Goal: Book appointment/travel/reservation

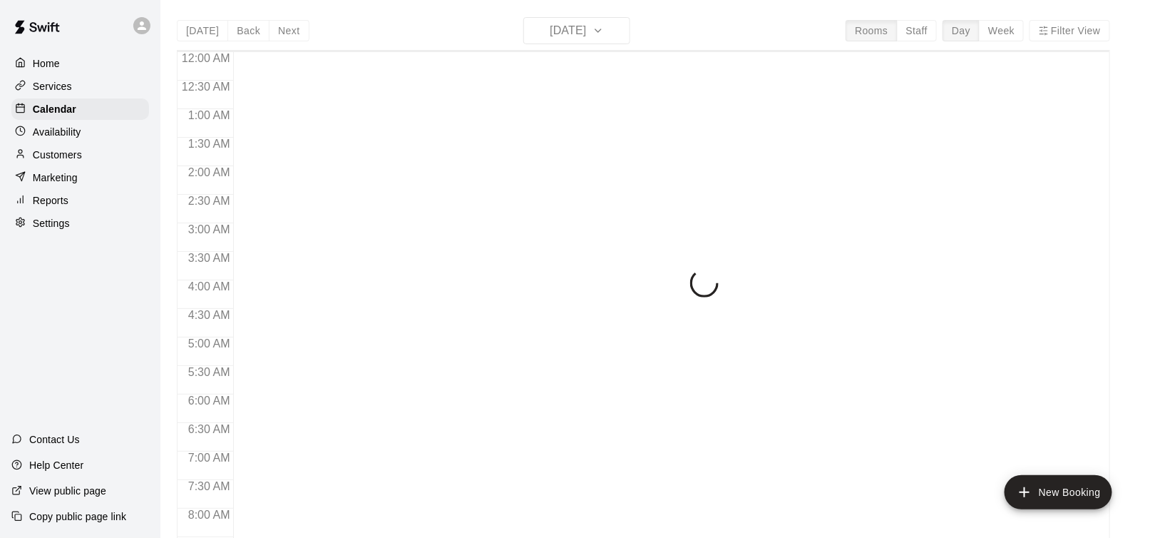
scroll to position [832, 0]
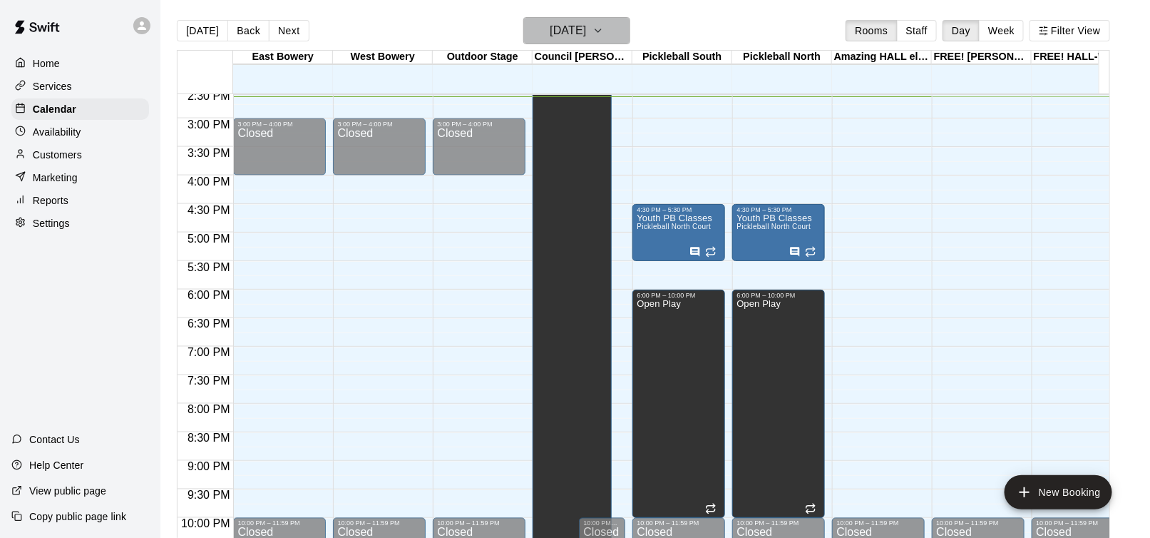
click at [601, 29] on icon "button" at bounding box center [598, 30] width 6 height 3
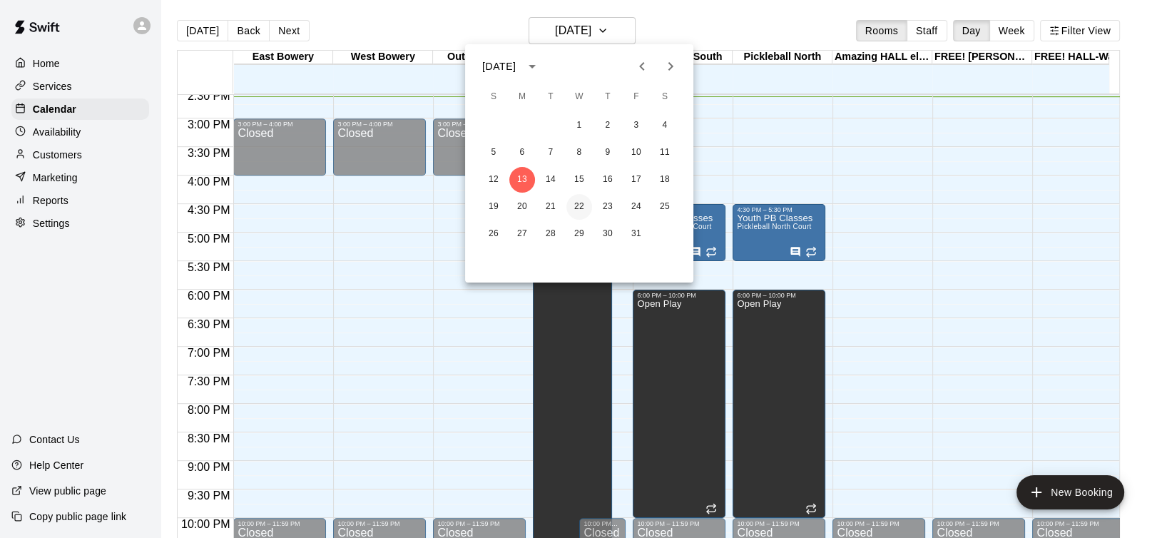
click at [581, 203] on button "22" at bounding box center [579, 207] width 26 height 26
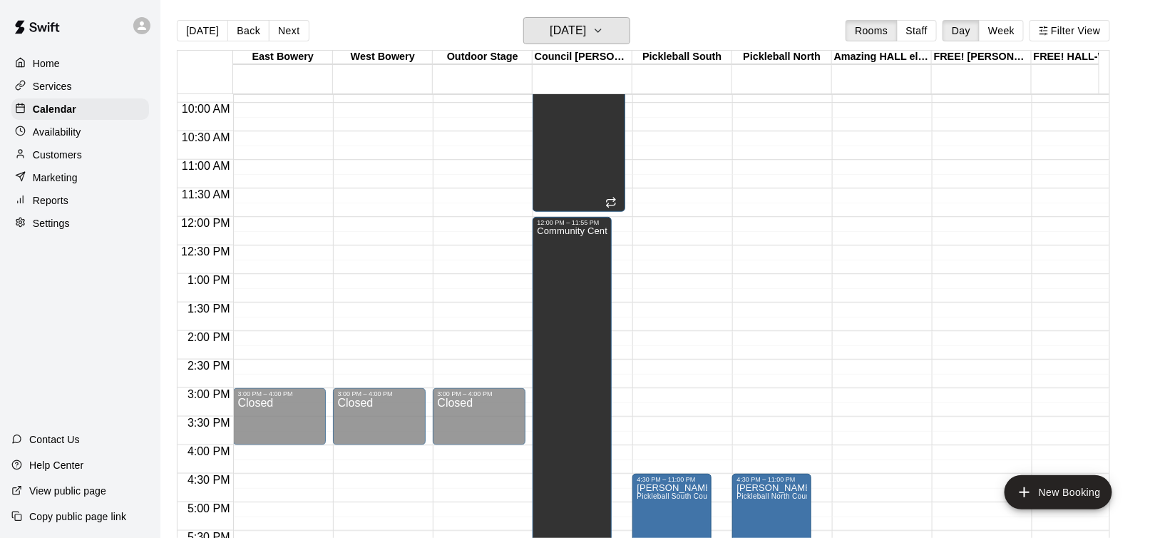
scroll to position [848, 0]
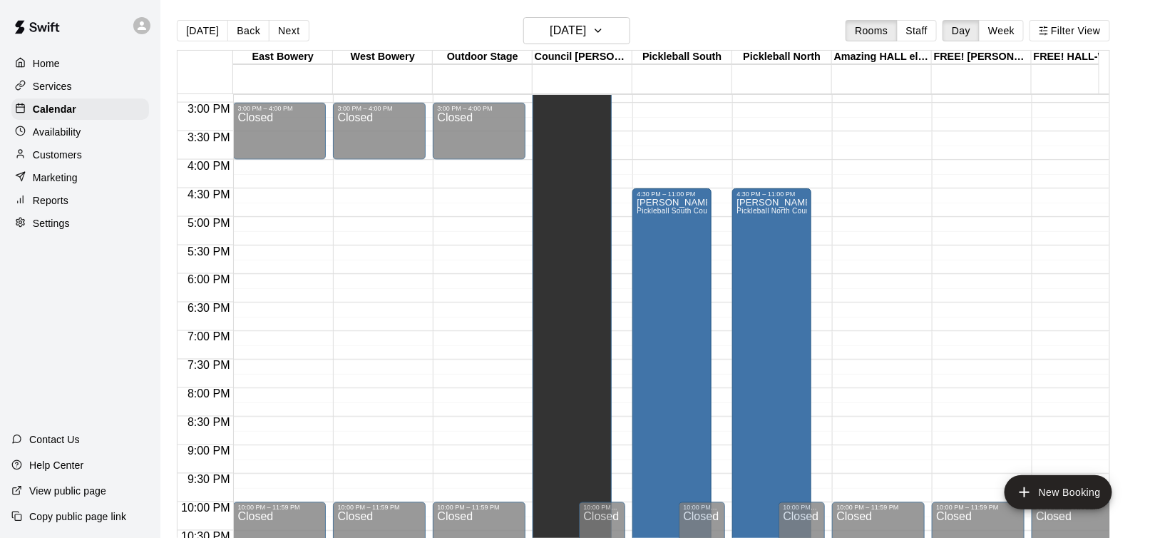
click at [70, 133] on p "Availability" at bounding box center [57, 132] width 48 height 14
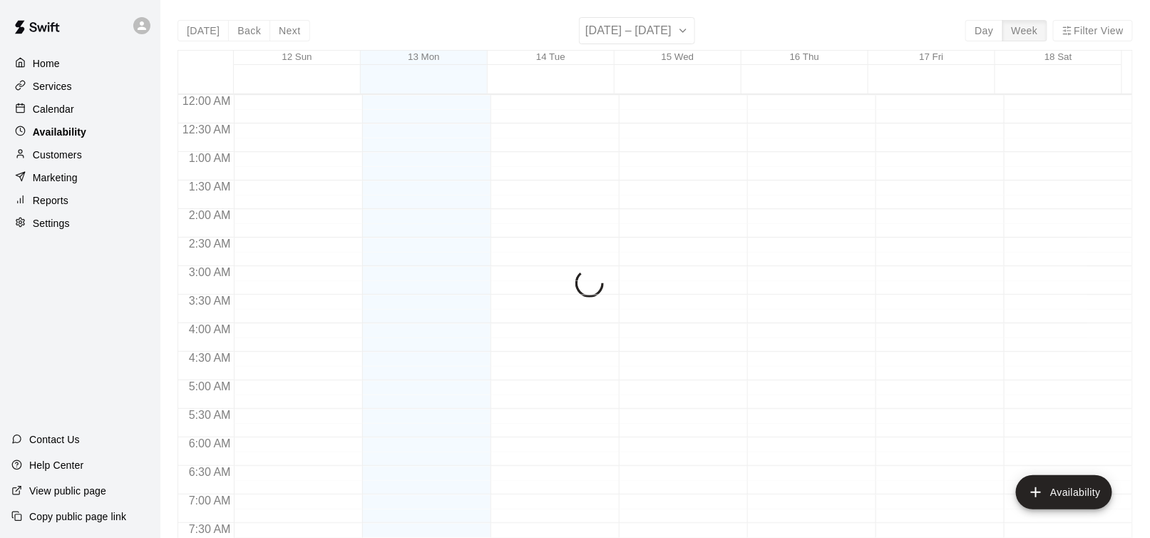
scroll to position [834, 0]
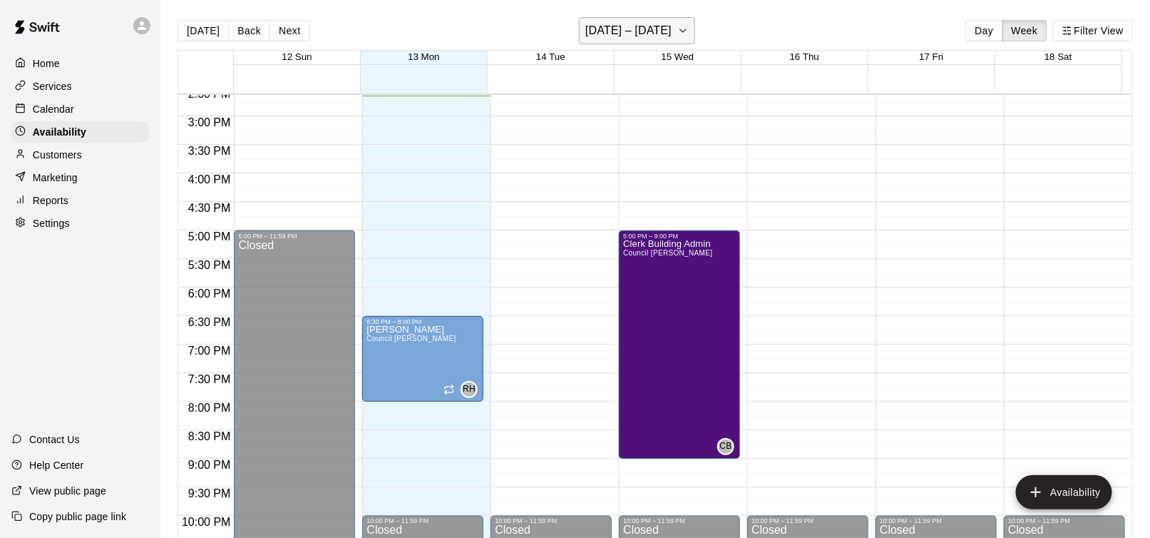
click at [679, 26] on icon "button" at bounding box center [682, 30] width 11 height 17
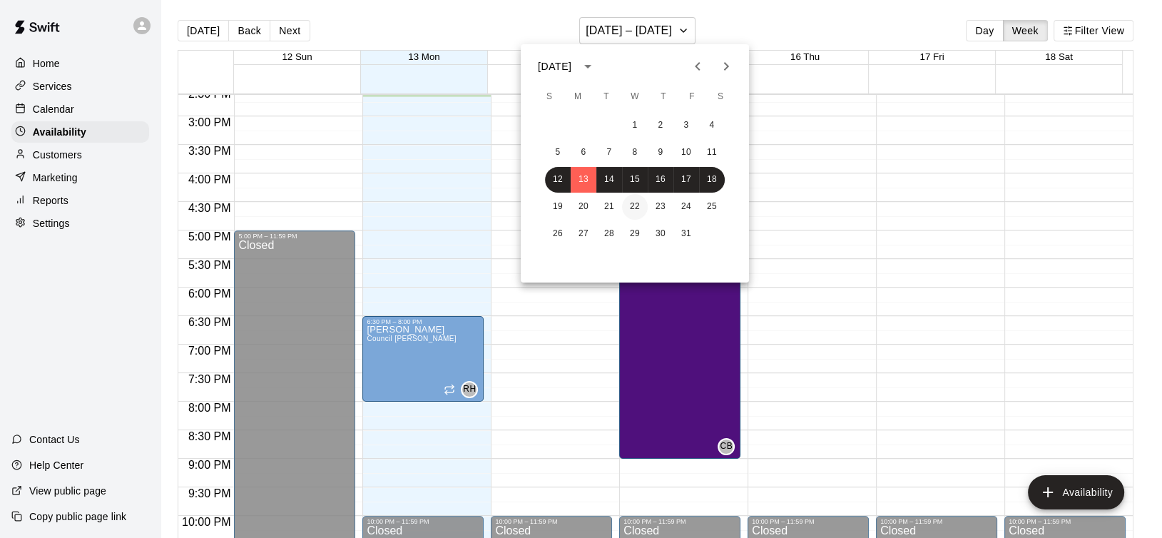
click at [636, 206] on button "22" at bounding box center [635, 207] width 26 height 26
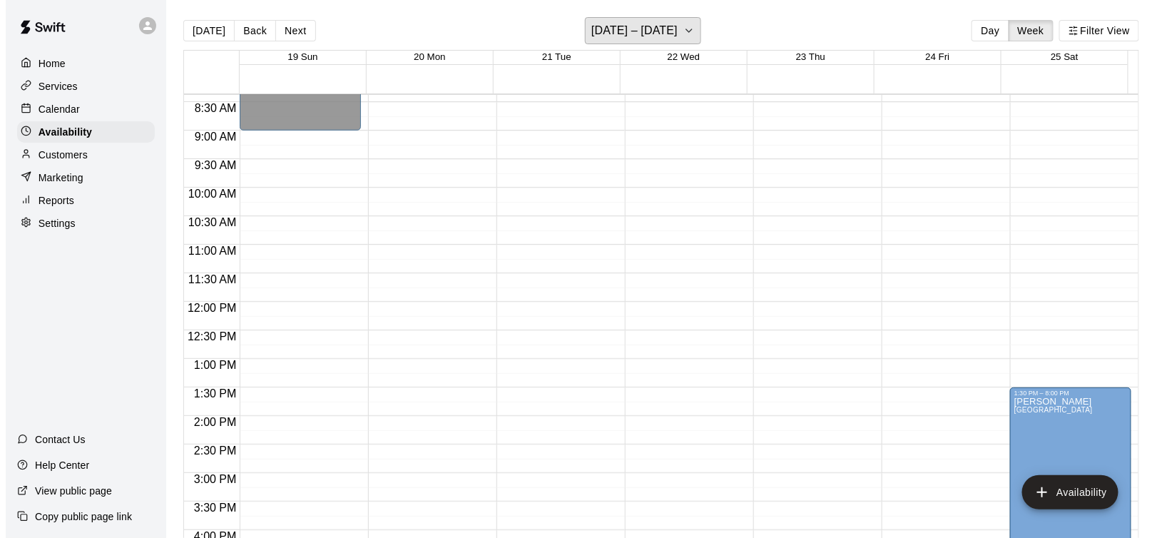
scroll to position [406, 0]
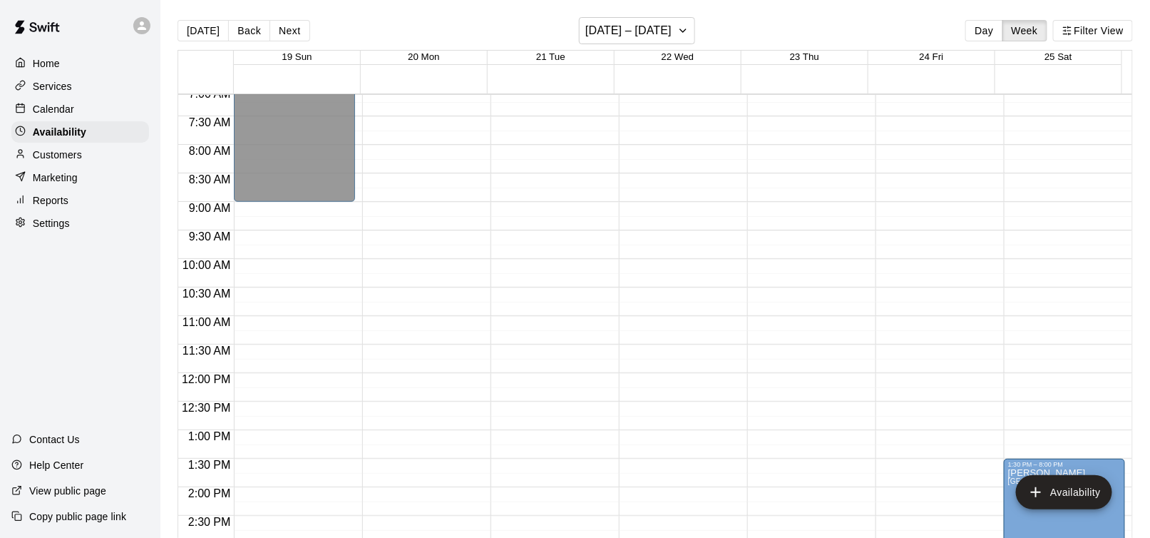
click at [776, 219] on div "12:00 AM – 5:00 AM Closed 5:30 PM – 8:30 PM Clerk Building Admin Council [PERSO…" at bounding box center [807, 372] width 121 height 1369
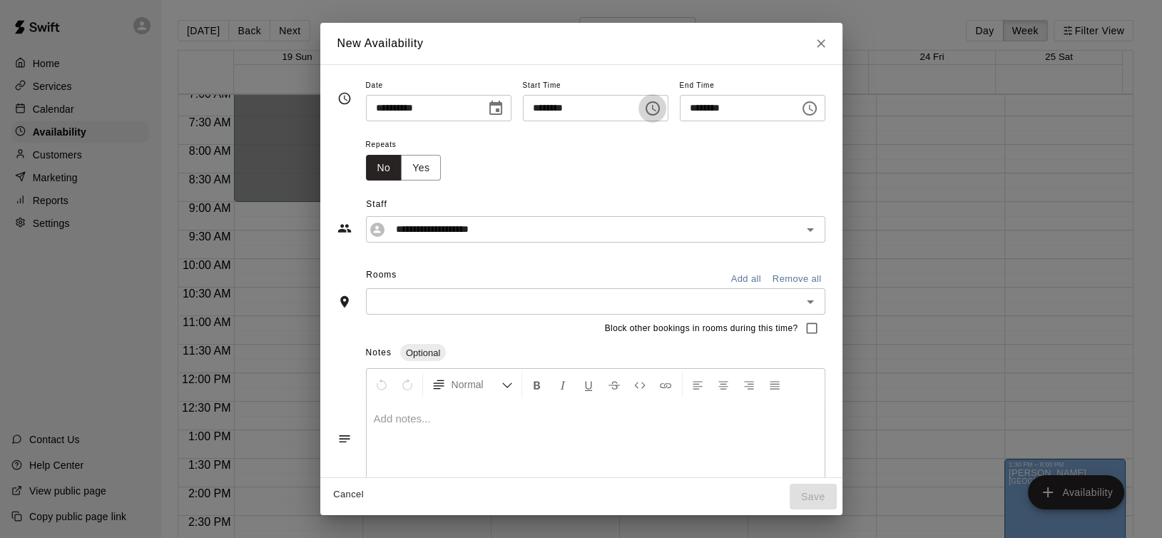
click at [660, 112] on icon "Choose time, selected time is 9:15 AM" at bounding box center [652, 108] width 14 height 14
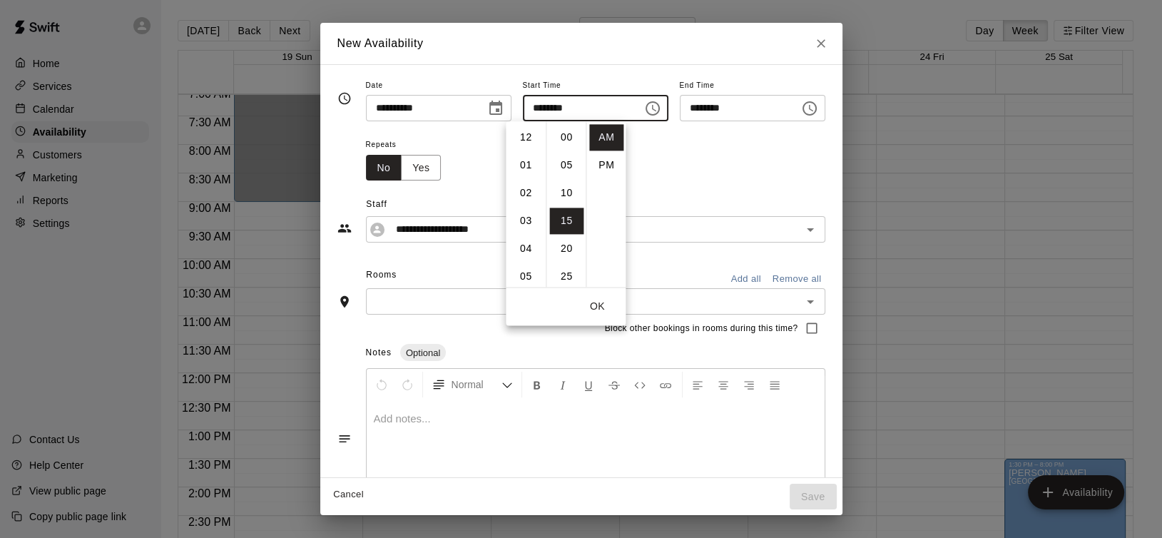
scroll to position [83, 0]
click at [523, 184] on li "08" at bounding box center [525, 181] width 34 height 26
click at [572, 230] on li "45" at bounding box center [566, 233] width 34 height 26
type input "********"
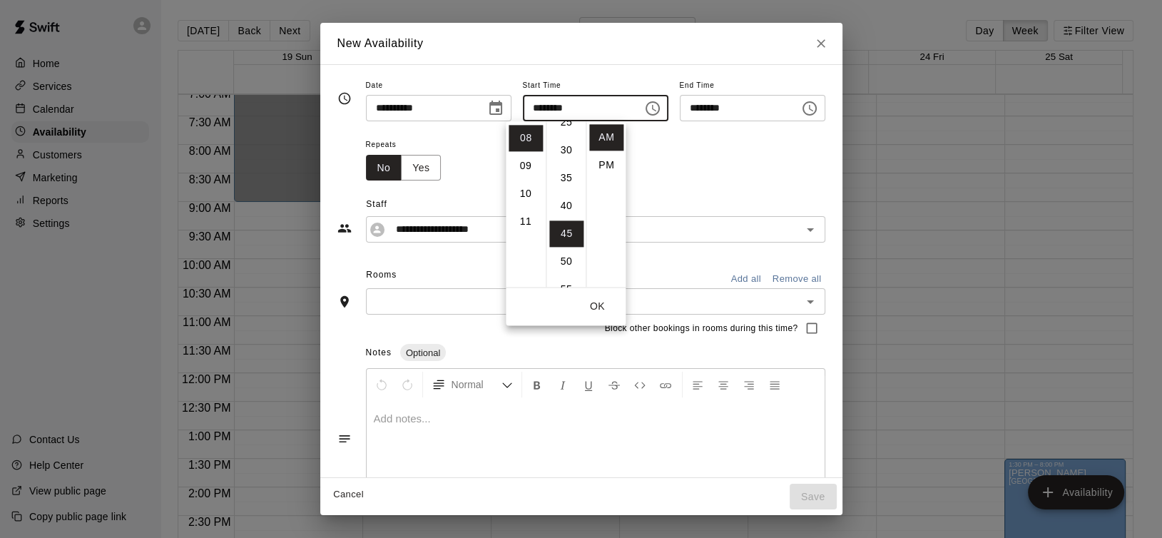
scroll to position [250, 0]
click at [818, 108] on icon "Choose time, selected time is 9:45 AM" at bounding box center [809, 108] width 17 height 17
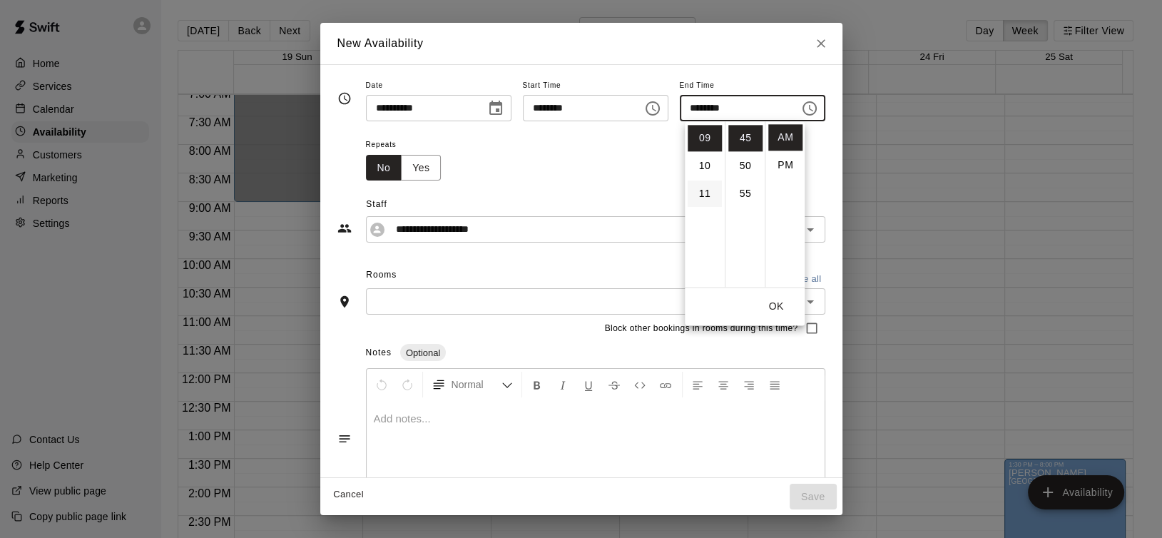
click at [710, 188] on li "11" at bounding box center [704, 193] width 34 height 26
type input "********"
click at [591, 106] on input "********" at bounding box center [578, 108] width 110 height 26
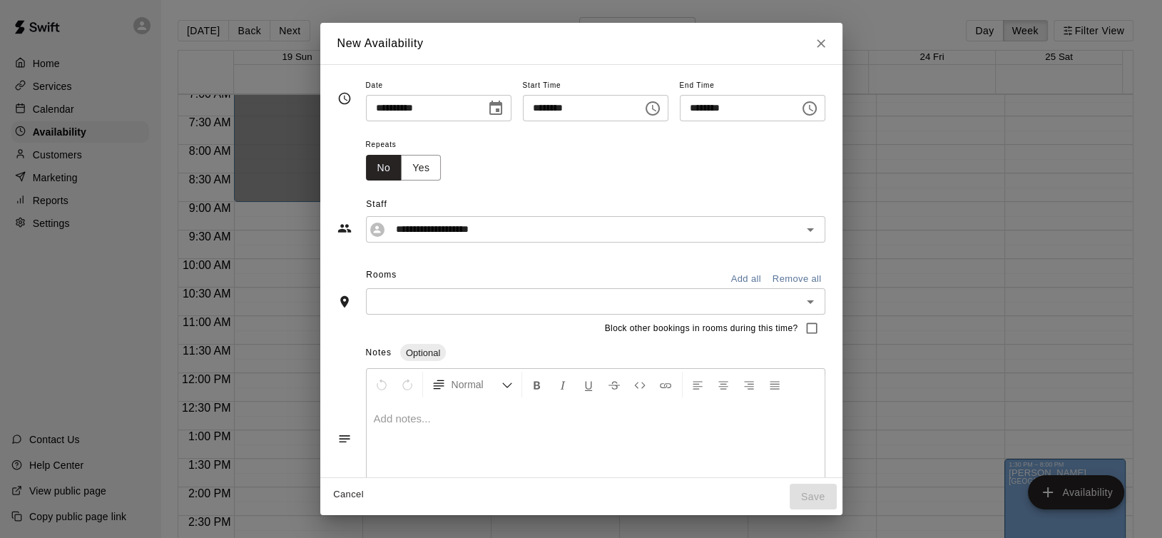
click at [765, 105] on input "********" at bounding box center [735, 108] width 110 height 26
click at [745, 110] on input "********" at bounding box center [735, 108] width 110 height 26
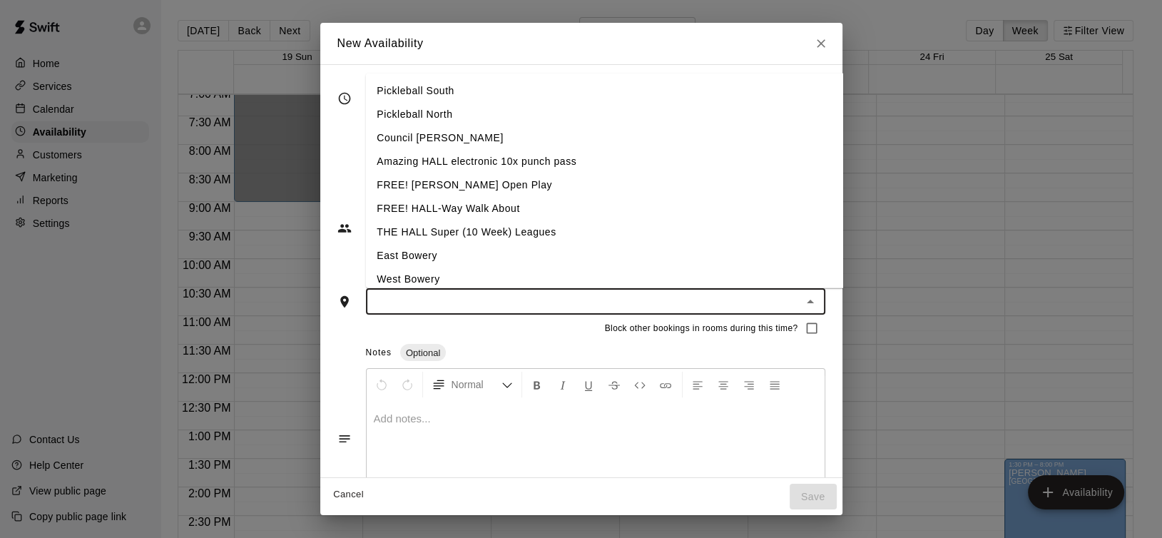
click at [446, 297] on input "text" at bounding box center [583, 301] width 427 height 18
click at [436, 131] on li "Council [PERSON_NAME]" at bounding box center [627, 138] width 524 height 24
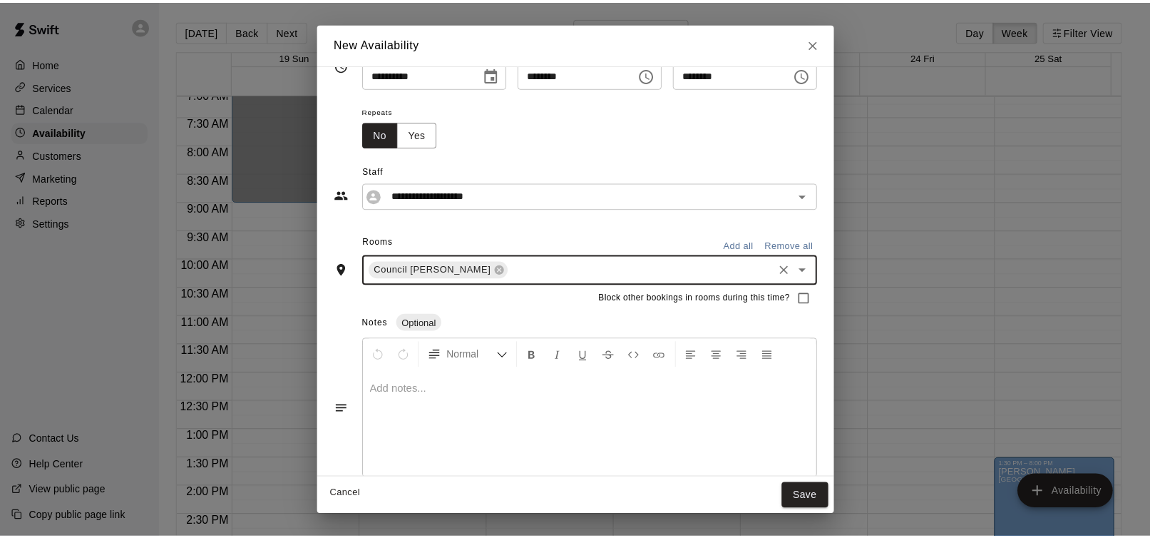
scroll to position [48, 0]
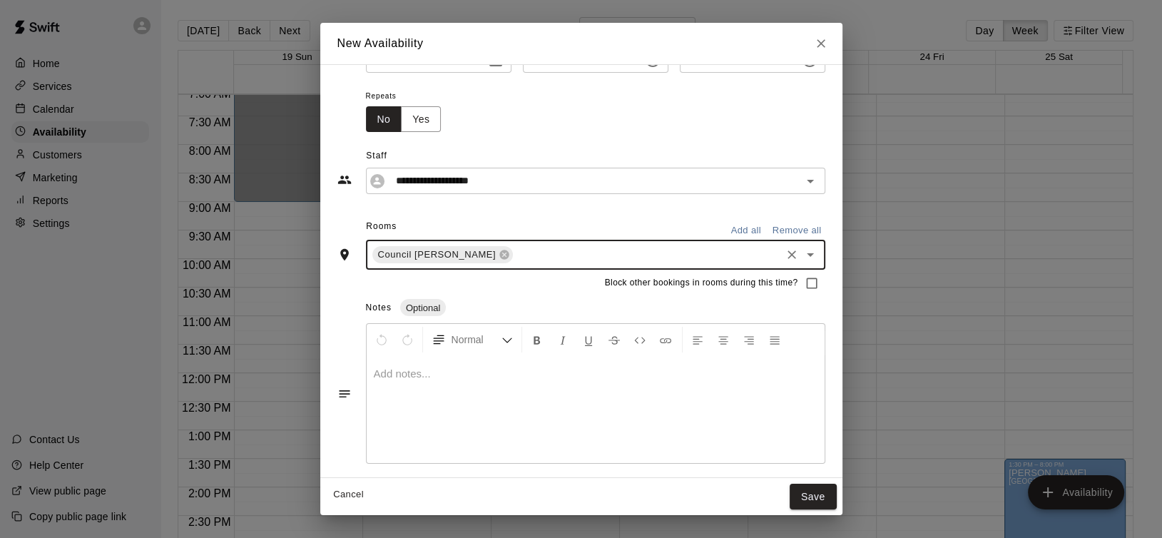
click at [431, 367] on p at bounding box center [596, 374] width 444 height 14
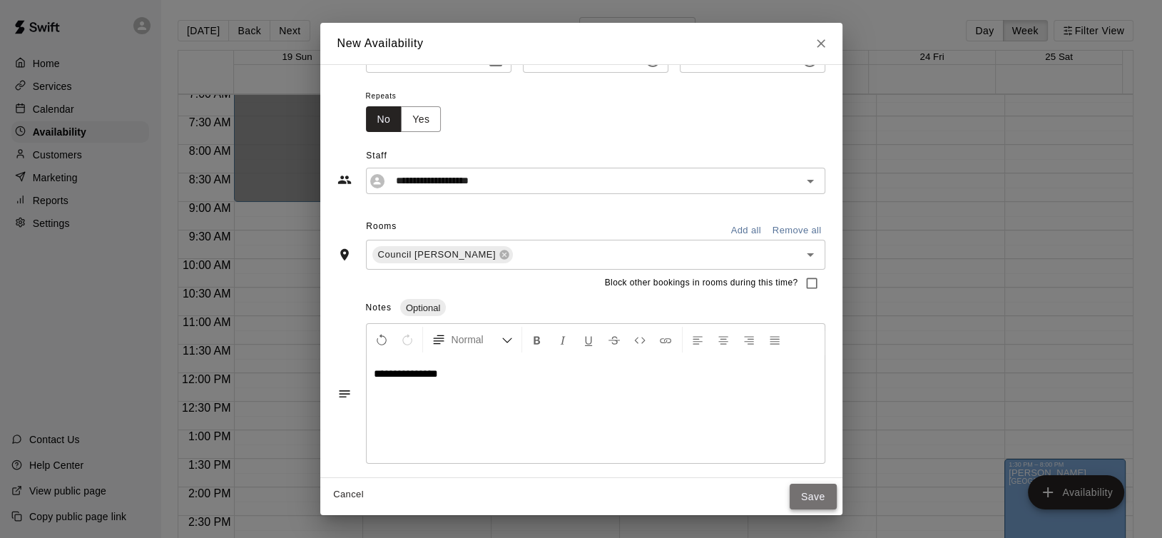
click at [837, 496] on button "Save" at bounding box center [812, 497] width 47 height 26
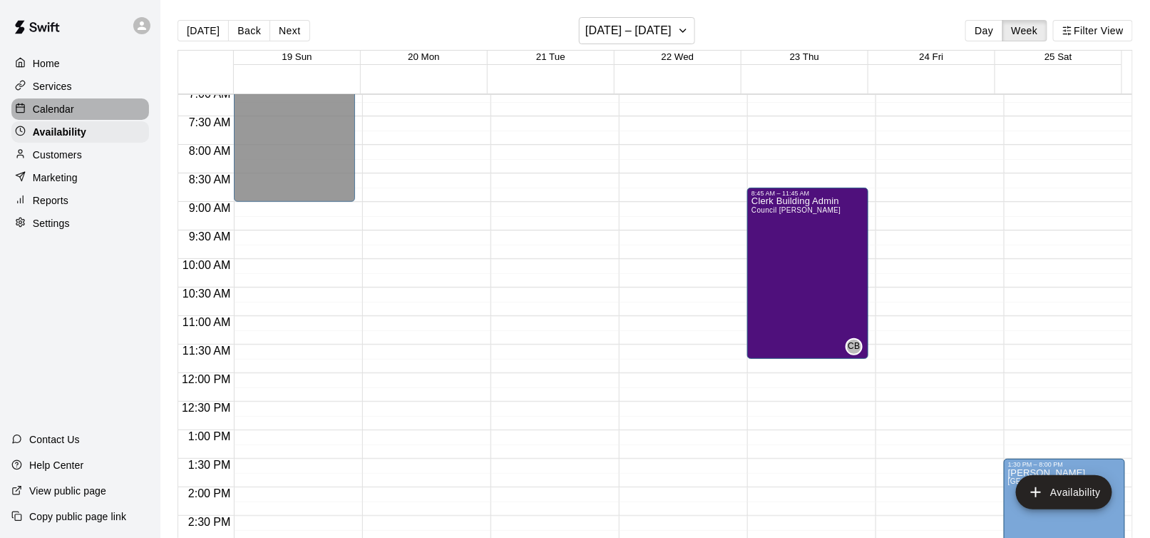
click at [51, 109] on p "Calendar" at bounding box center [53, 109] width 41 height 14
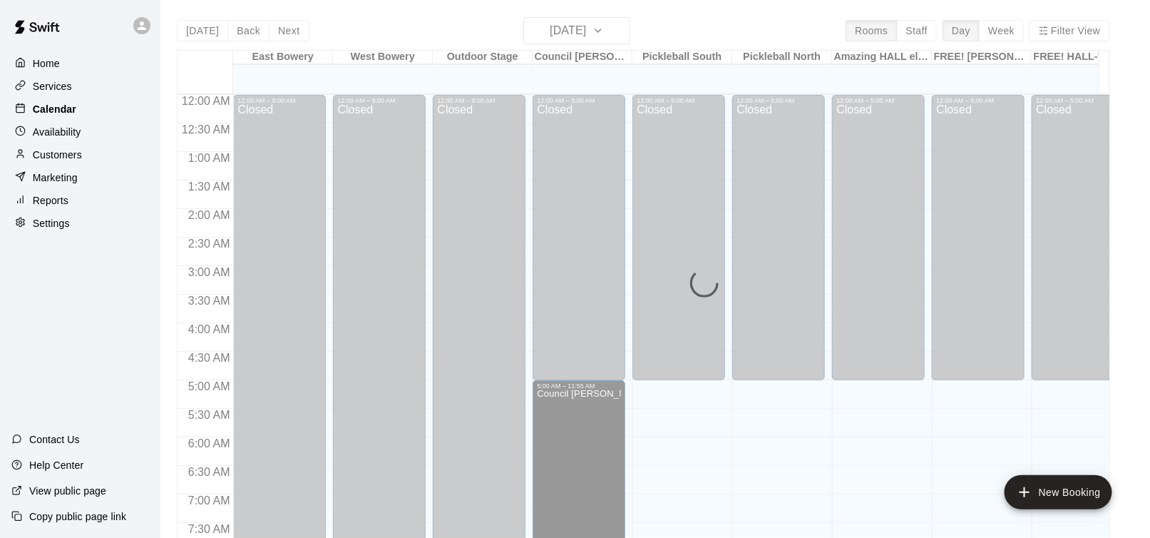
scroll to position [837, 0]
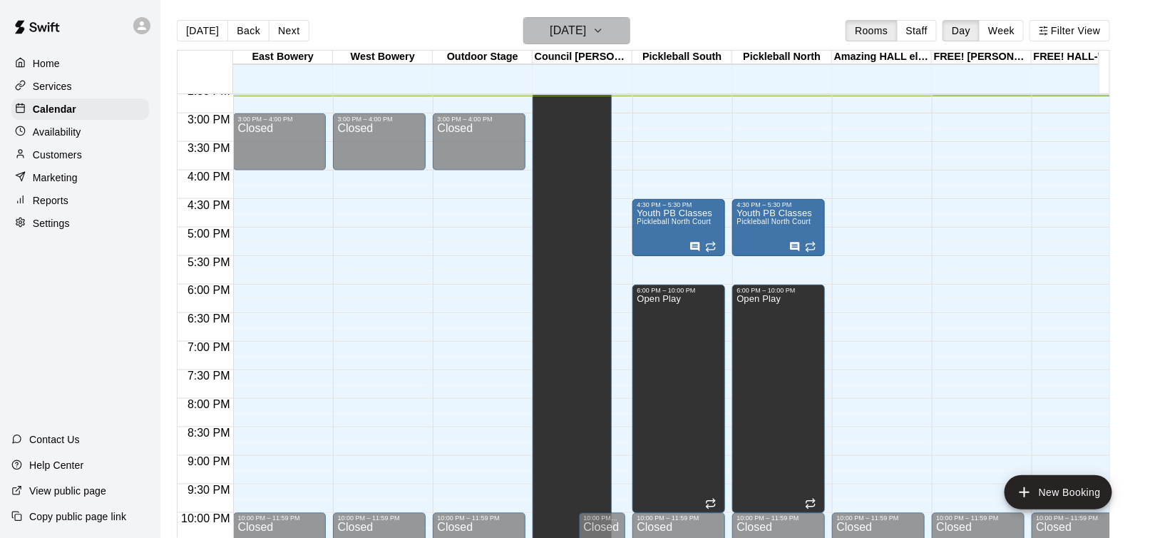
click at [604, 24] on icon "button" at bounding box center [598, 30] width 11 height 17
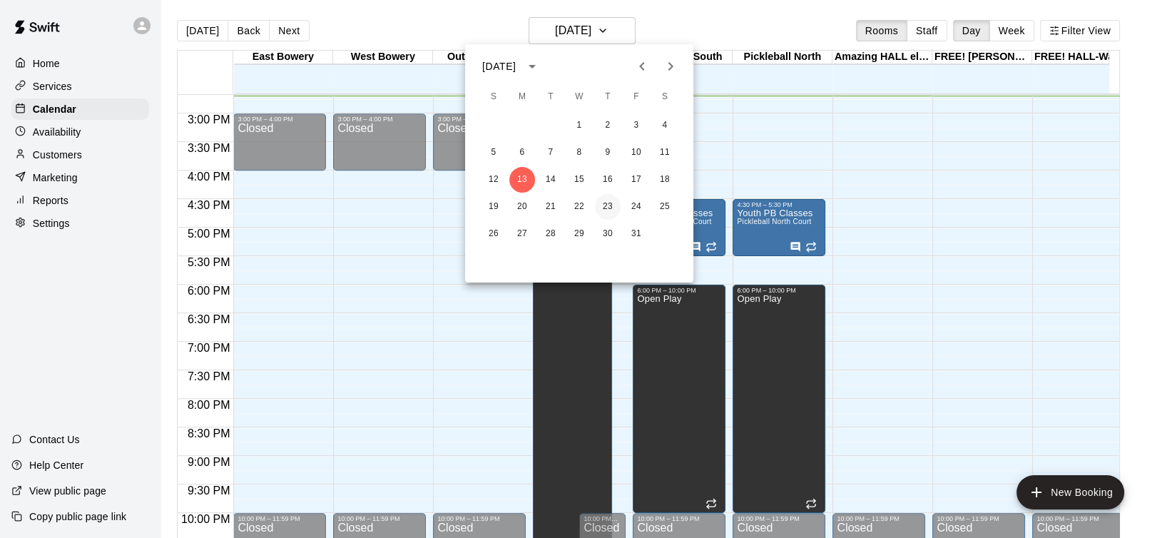
click at [608, 203] on button "23" at bounding box center [608, 207] width 26 height 26
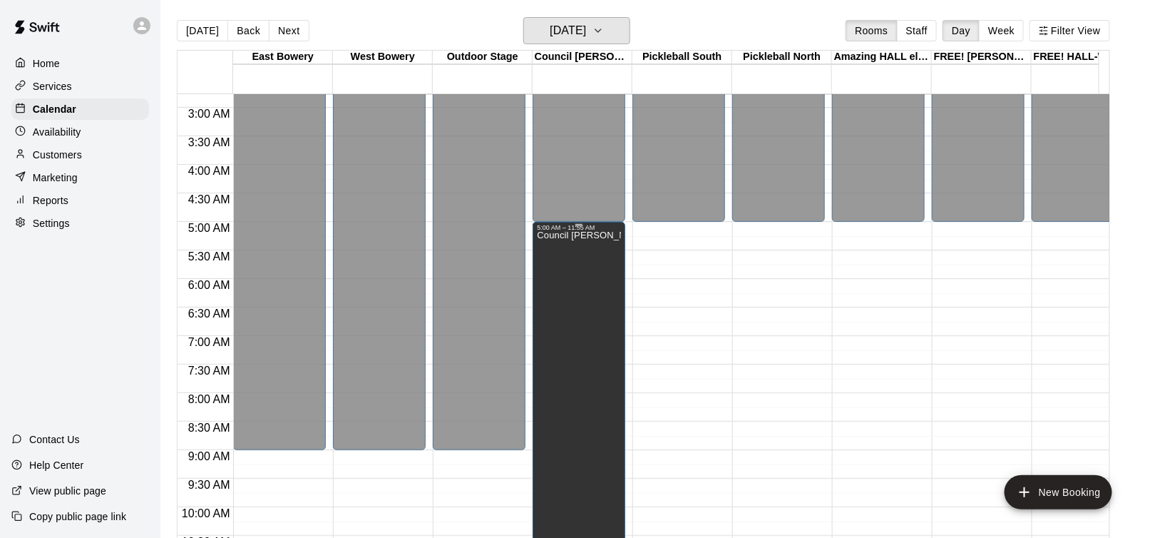
scroll to position [285, 0]
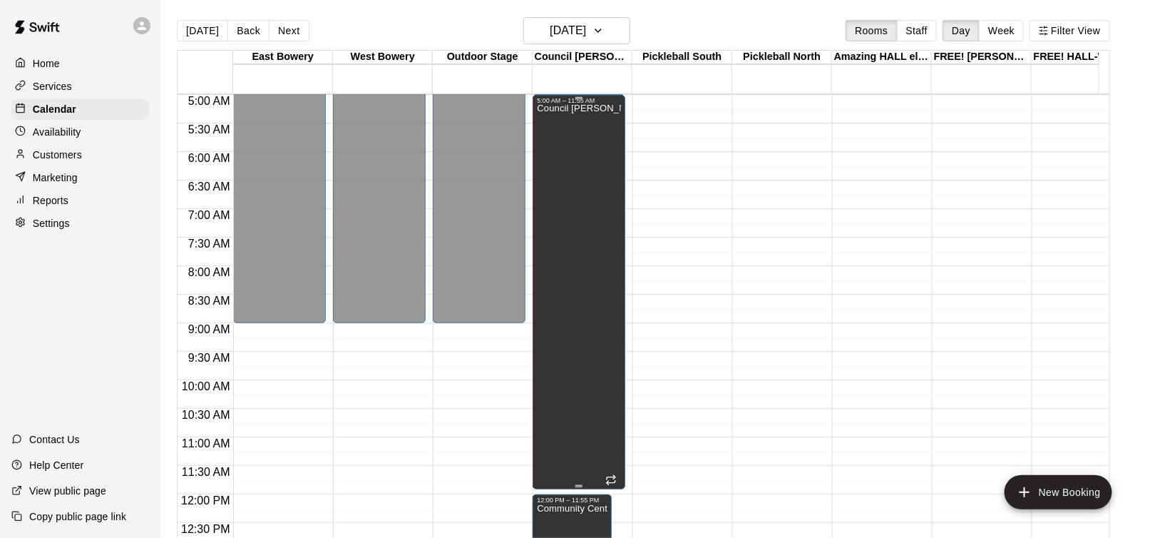
drag, startPoint x: 565, startPoint y: 168, endPoint x: 574, endPoint y: 139, distance: 30.0
click at [574, 139] on div "Council [PERSON_NAME] Blockout" at bounding box center [579, 373] width 84 height 538
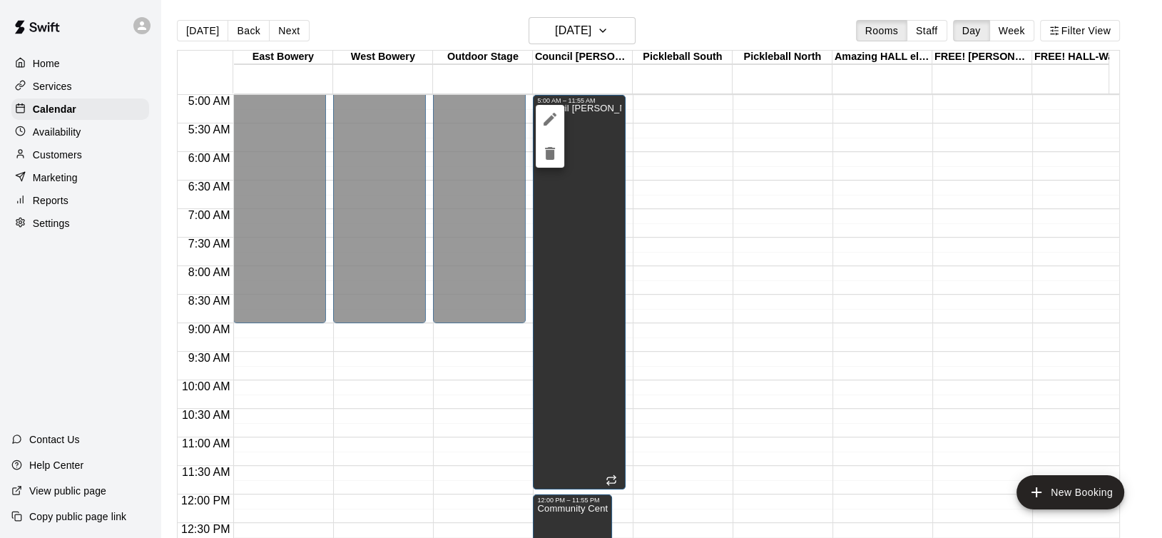
click at [757, 187] on div at bounding box center [581, 269] width 1162 height 538
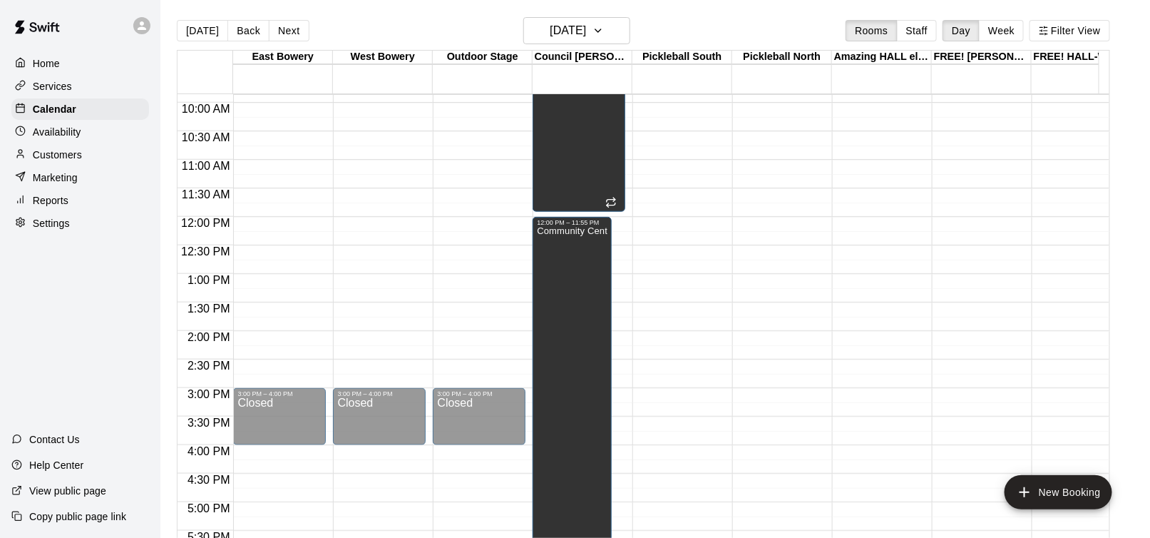
scroll to position [206, 0]
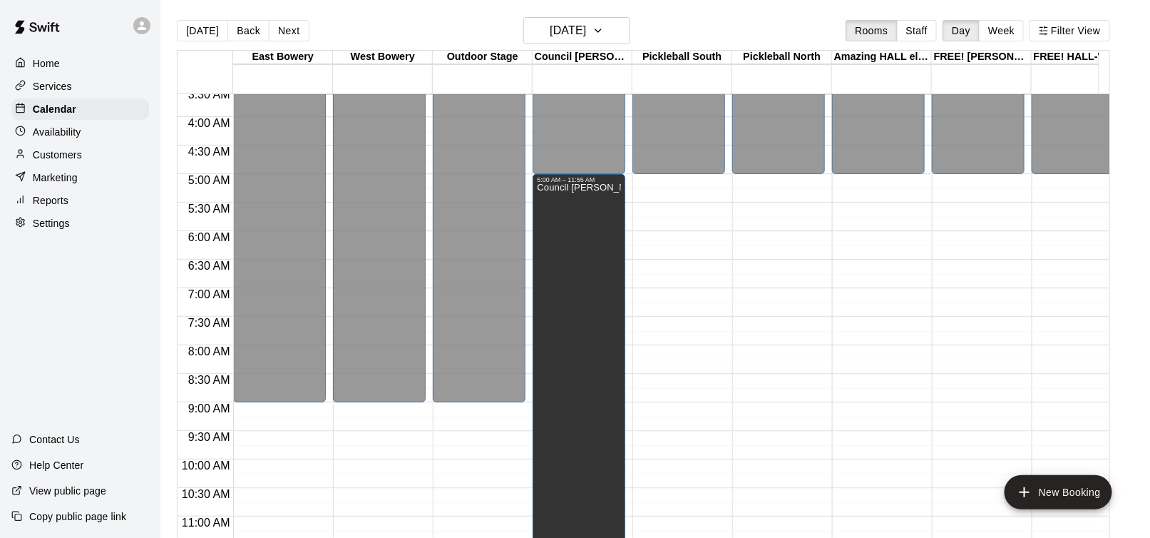
click at [61, 129] on p "Availability" at bounding box center [57, 132] width 48 height 14
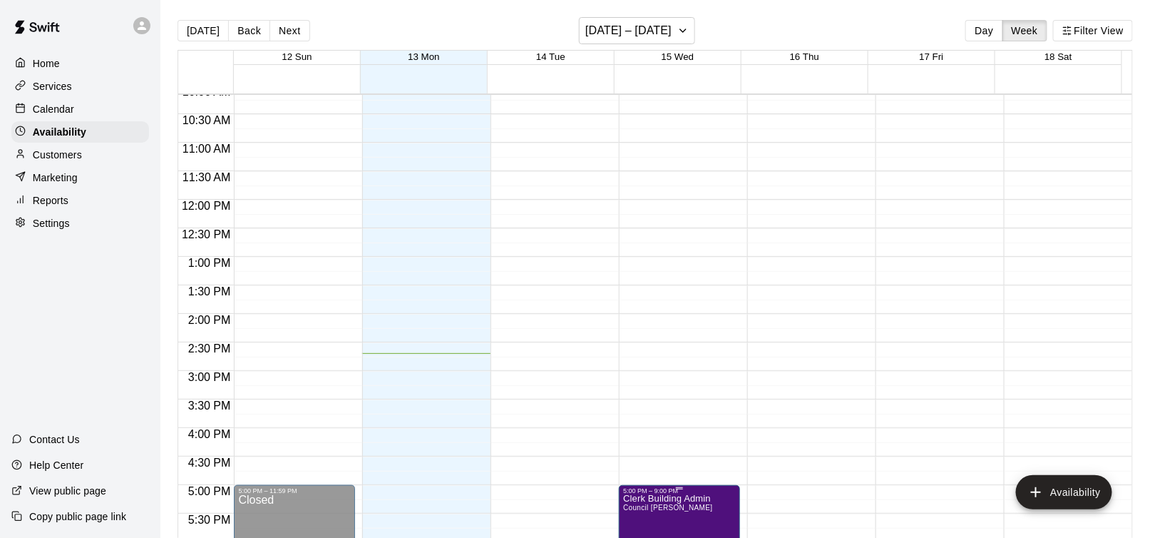
scroll to position [553, 0]
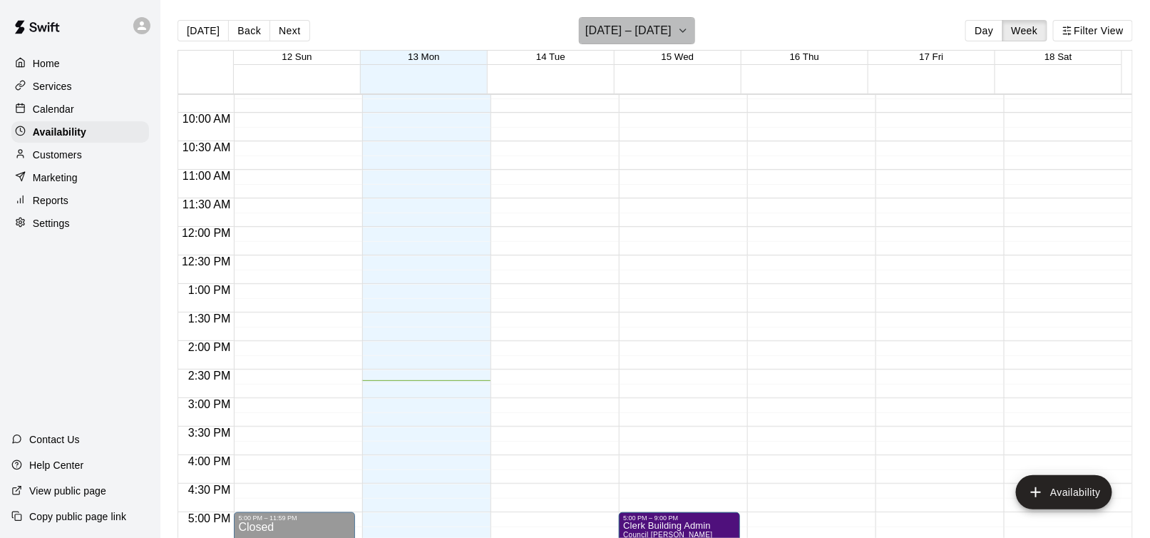
click at [685, 29] on button "[DATE] – [DATE]" at bounding box center [637, 30] width 116 height 27
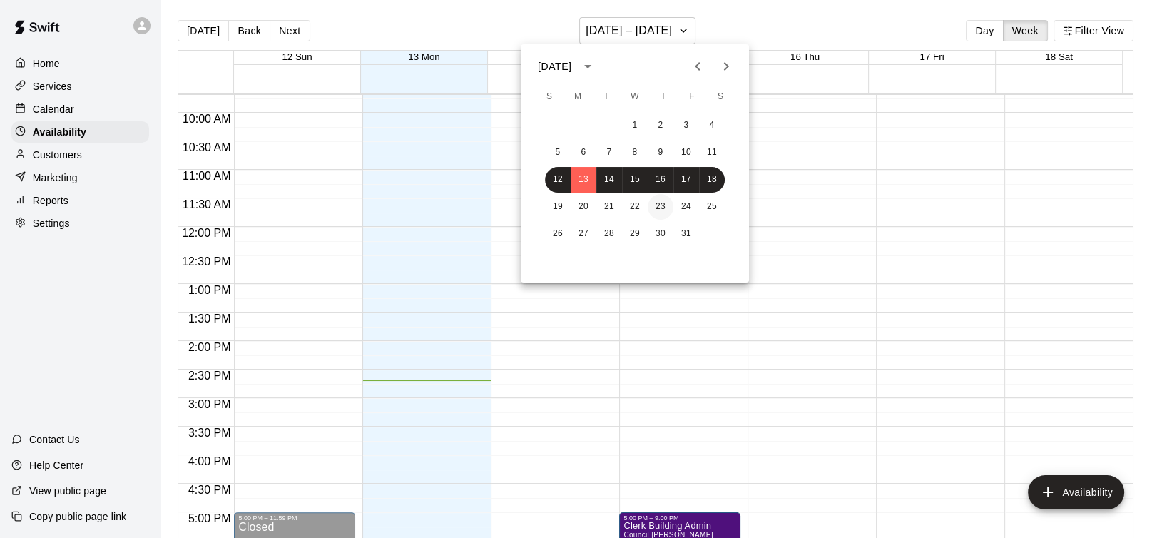
click at [654, 206] on button "23" at bounding box center [661, 207] width 26 height 26
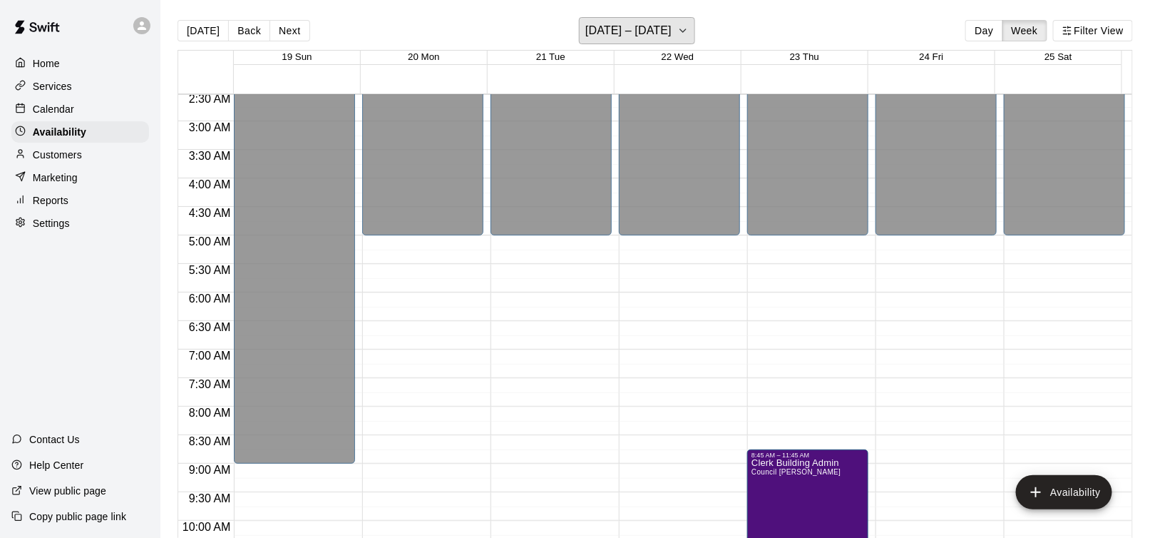
scroll to position [0, 0]
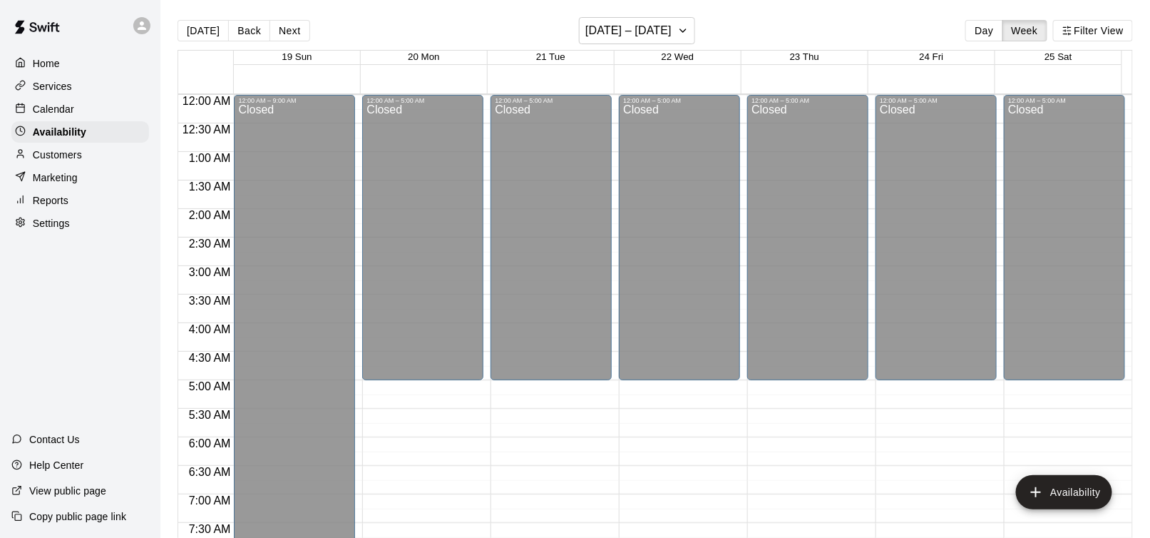
click at [74, 108] on div "Calendar" at bounding box center [80, 108] width 138 height 21
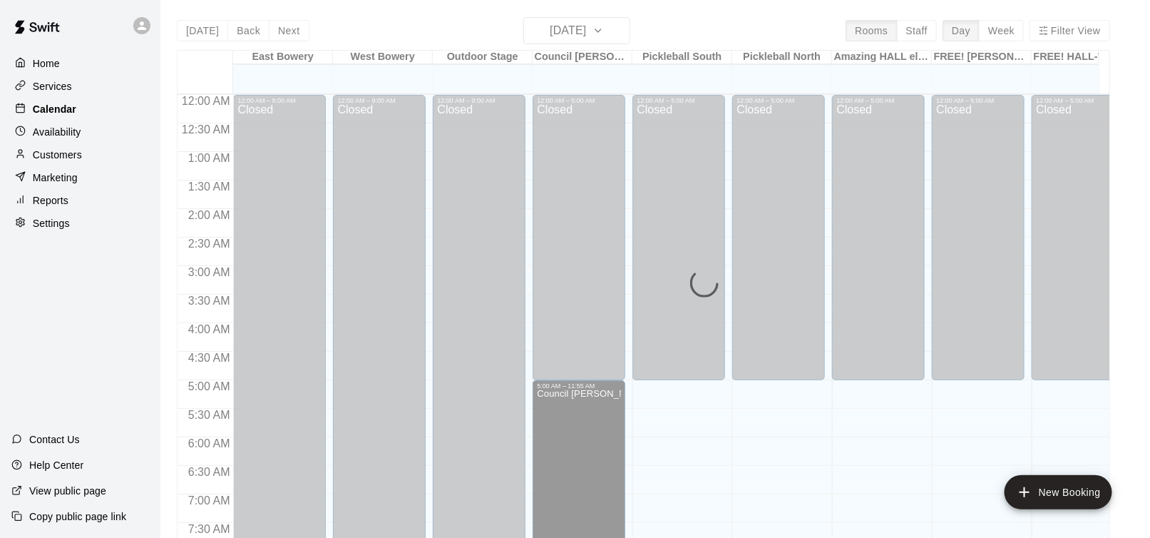
scroll to position [839, 0]
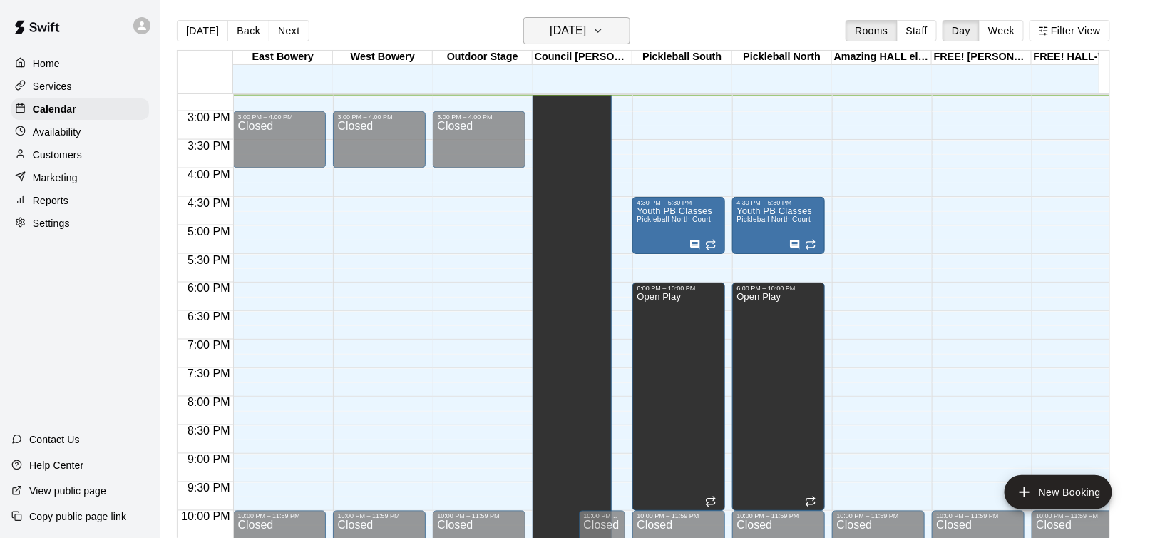
click at [604, 27] on icon "button" at bounding box center [598, 30] width 11 height 17
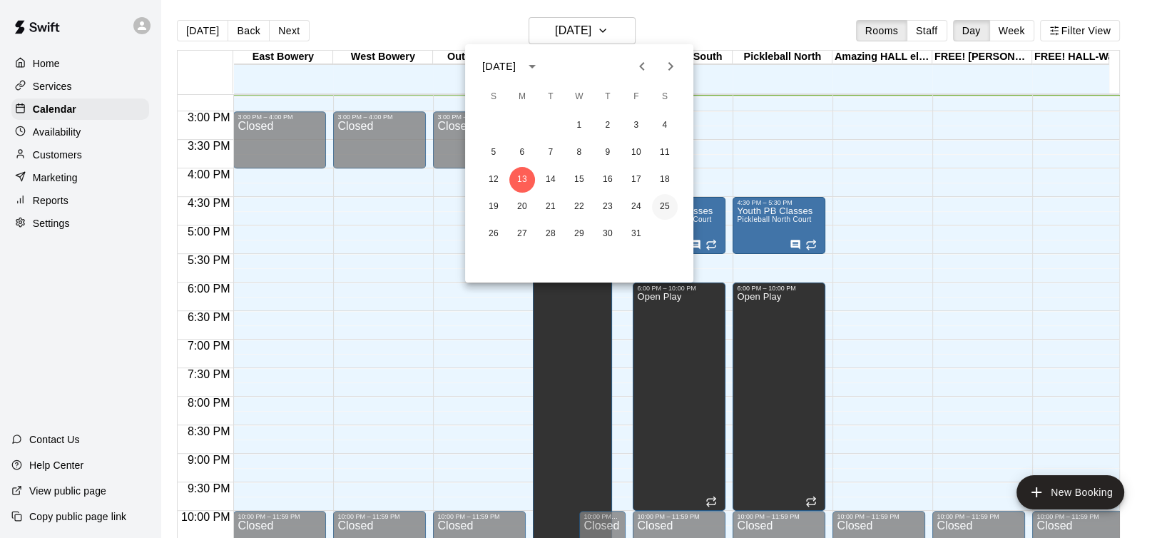
click at [668, 207] on button "25" at bounding box center [665, 207] width 26 height 26
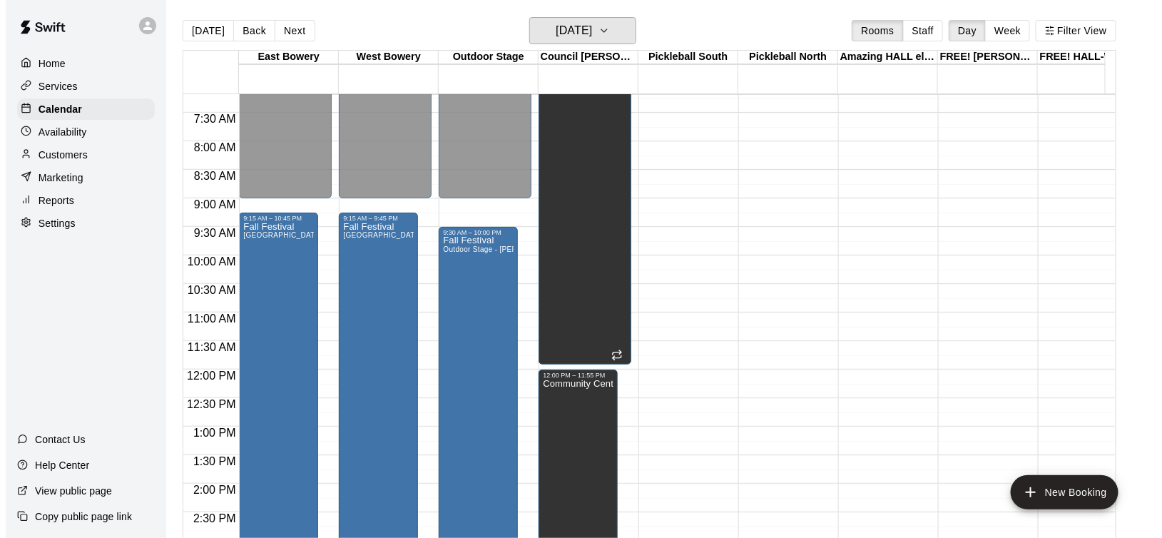
scroll to position [491, 0]
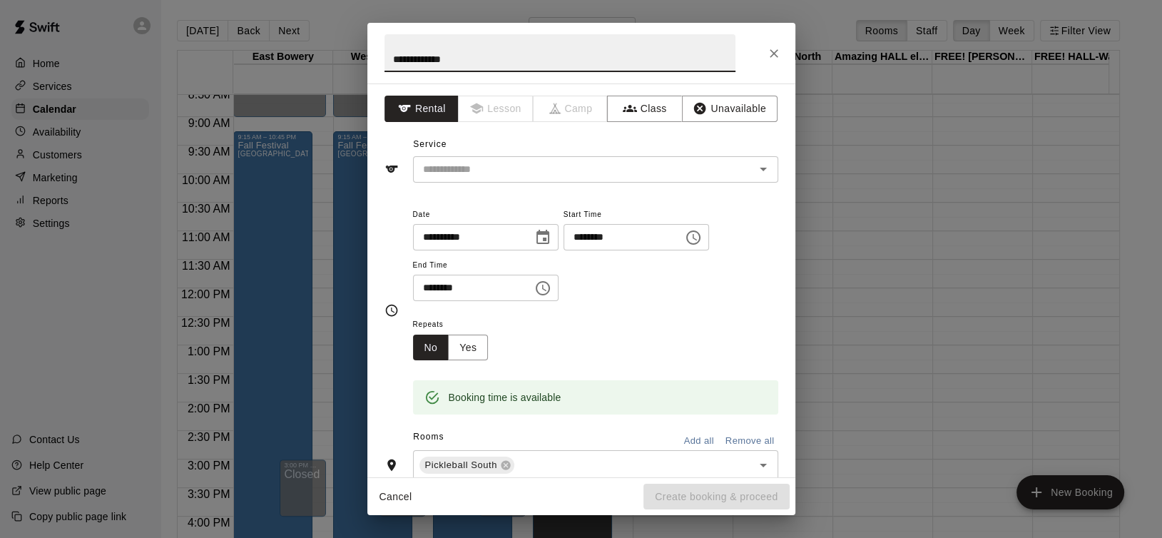
type input "**********"
click at [550, 285] on icon "Choose time, selected time is 11:00 AM" at bounding box center [543, 288] width 14 height 14
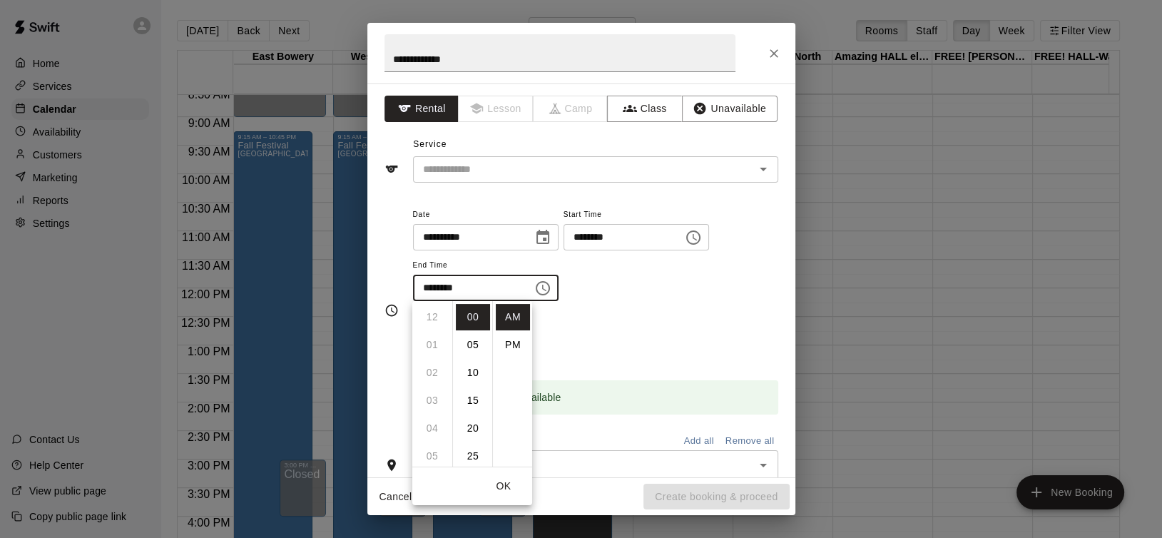
scroll to position [303, 0]
click at [507, 345] on li "PM" at bounding box center [513, 345] width 34 height 26
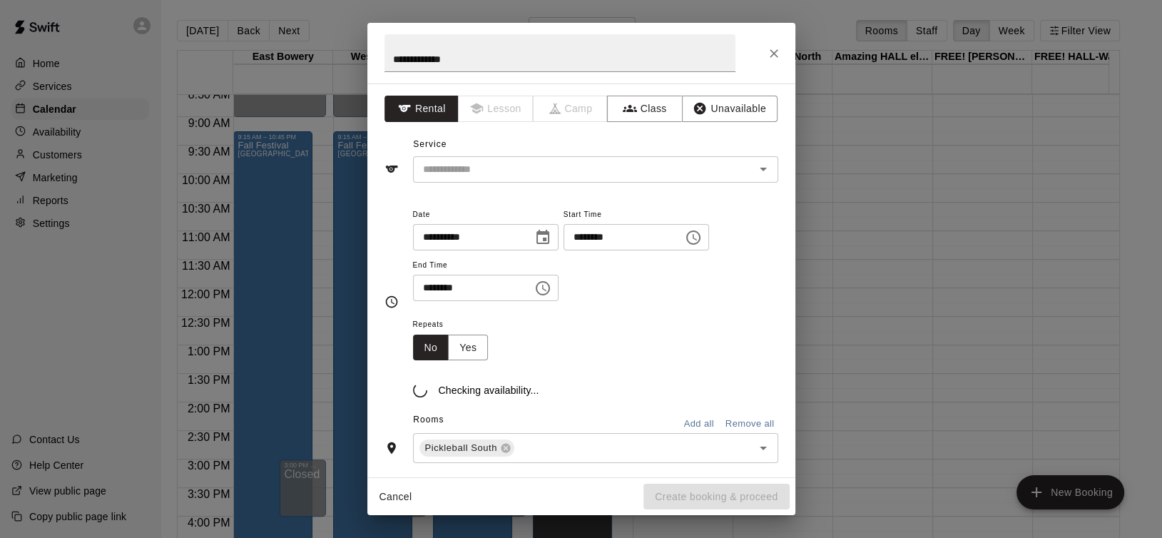
scroll to position [25, 0]
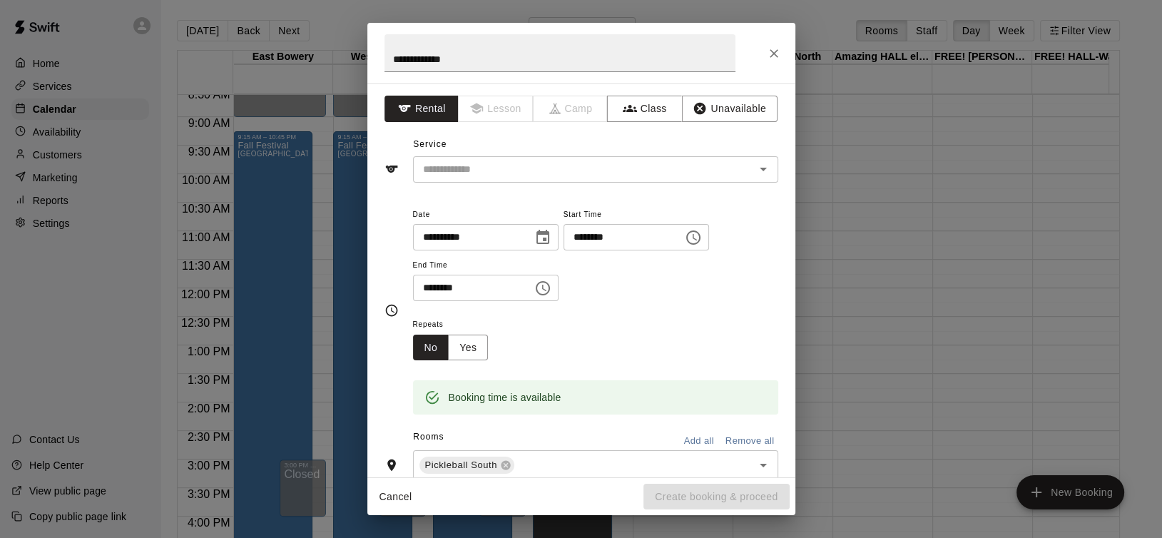
click at [456, 293] on input "********" at bounding box center [468, 288] width 110 height 26
click at [439, 292] on input "********" at bounding box center [468, 288] width 110 height 26
click at [551, 284] on icon "Choose time, selected time is 11:00 PM" at bounding box center [542, 288] width 17 height 17
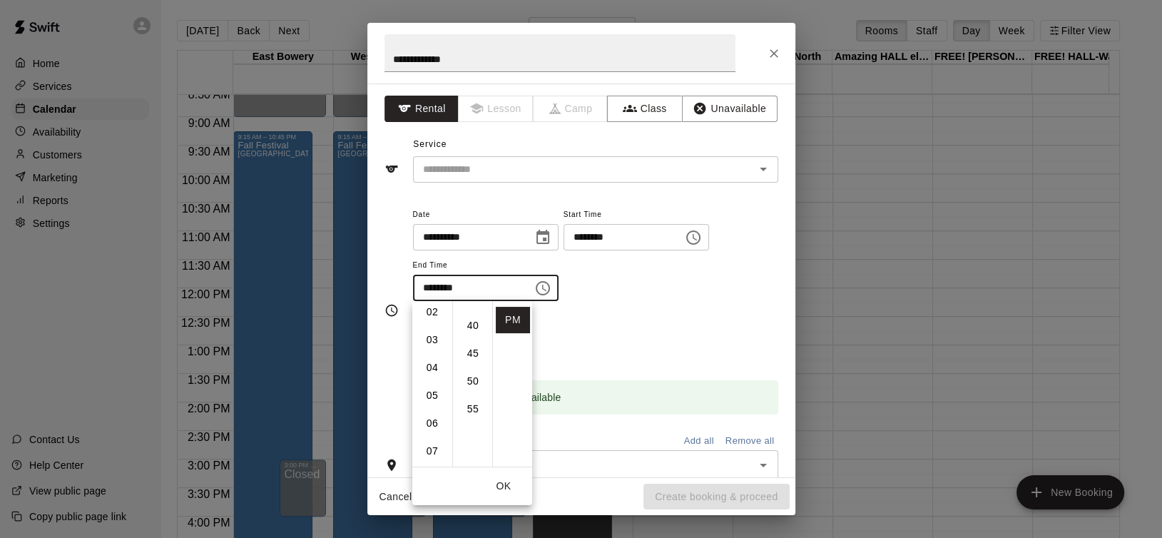
scroll to position [18, 0]
click at [433, 404] on li "04" at bounding box center [432, 410] width 34 height 26
click at [656, 325] on div "Repeats No Yes" at bounding box center [595, 337] width 365 height 45
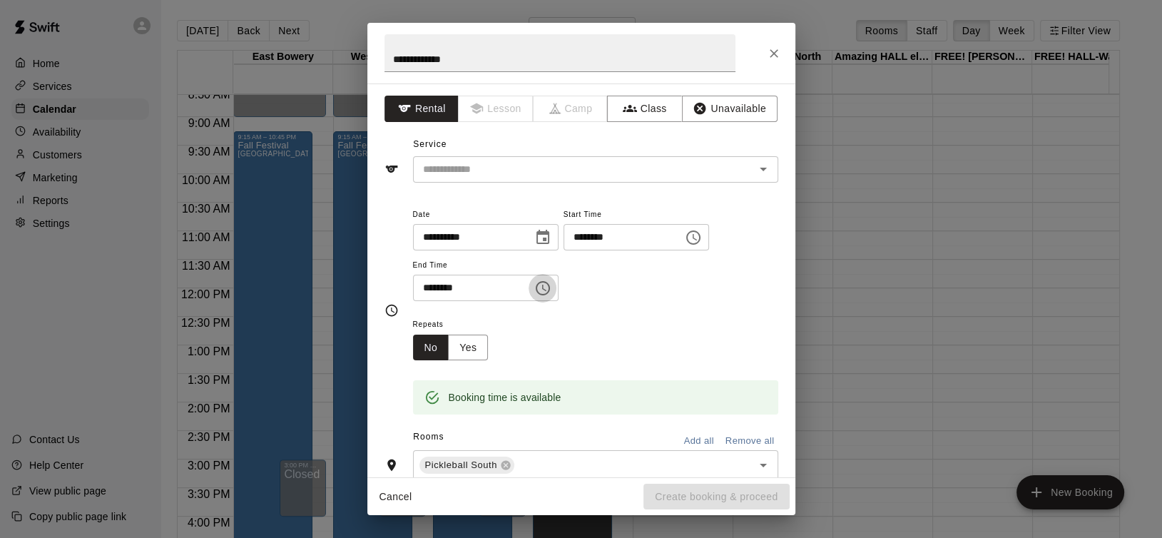
click at [551, 285] on icon "Choose time, selected time is 4:00 PM" at bounding box center [542, 288] width 17 height 17
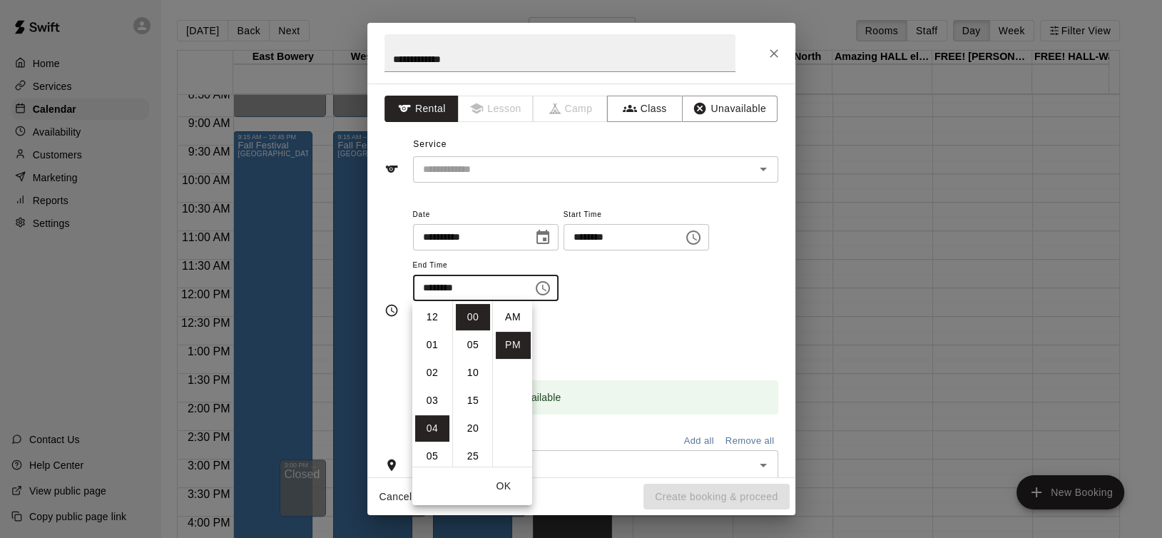
scroll to position [25, 0]
click at [441, 367] on li "06" at bounding box center [432, 373] width 34 height 26
type input "********"
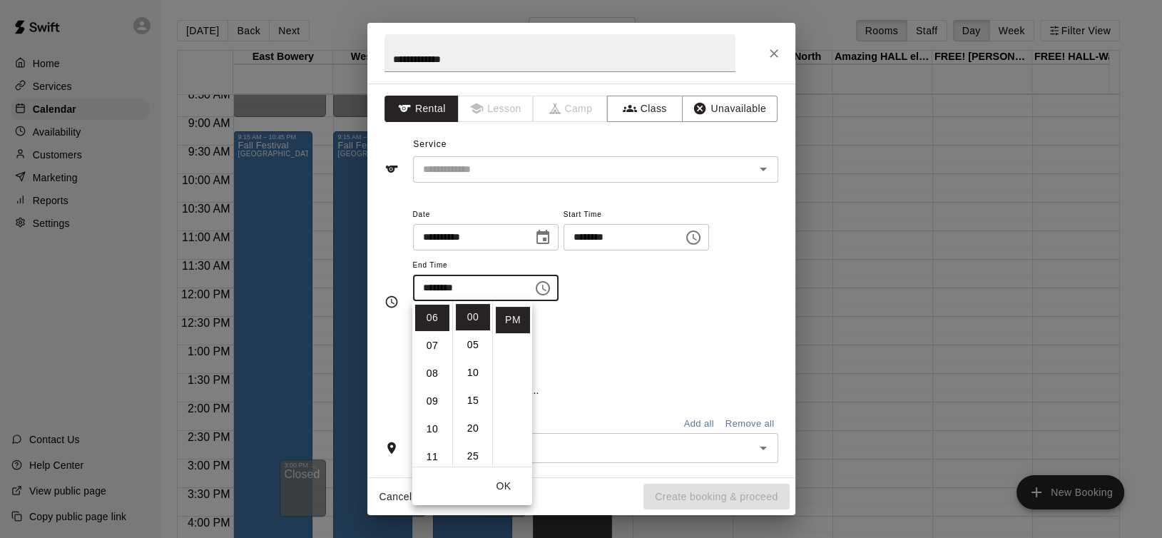
scroll to position [166, 0]
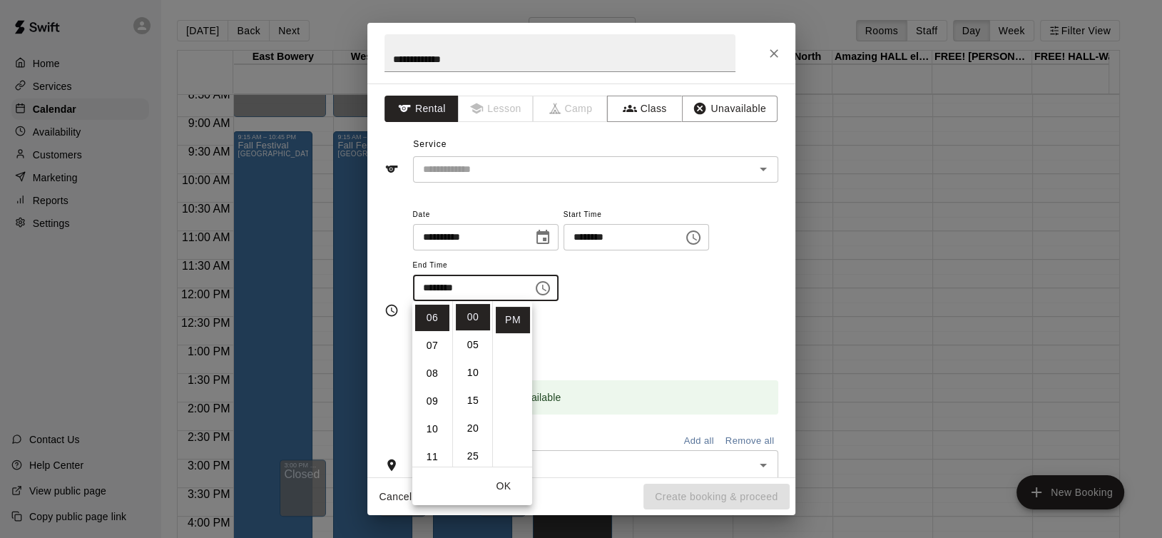
click at [605, 332] on div "Repeats No Yes" at bounding box center [595, 337] width 365 height 45
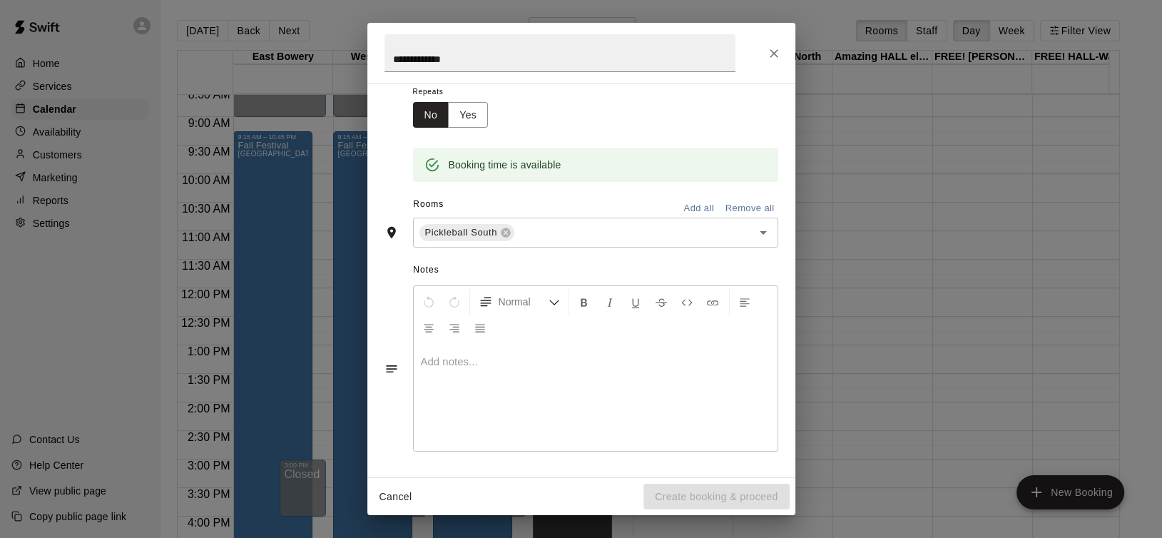
scroll to position [0, 0]
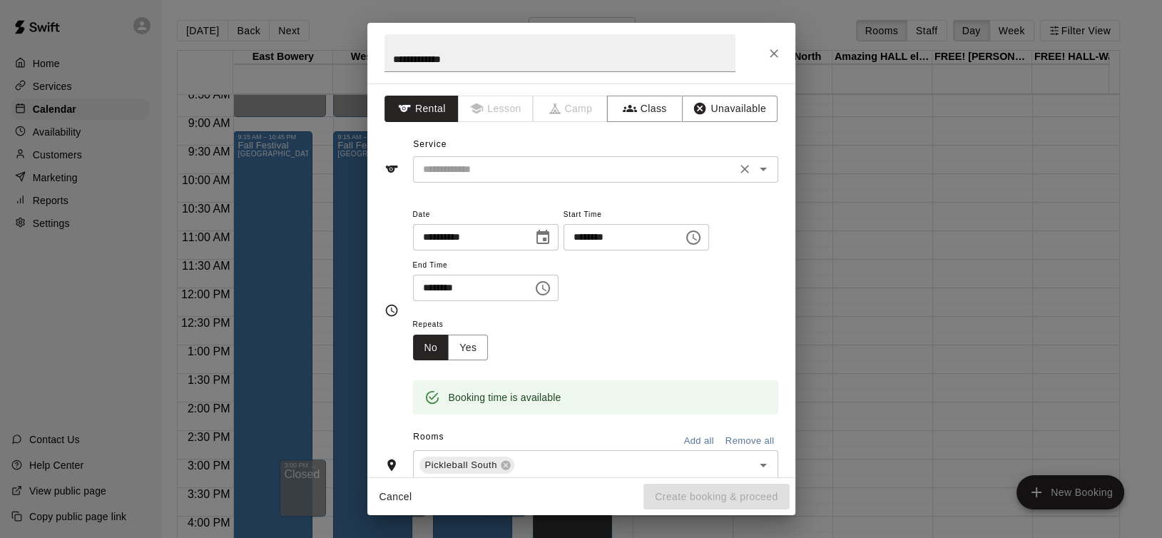
click at [516, 175] on input "text" at bounding box center [574, 169] width 314 height 18
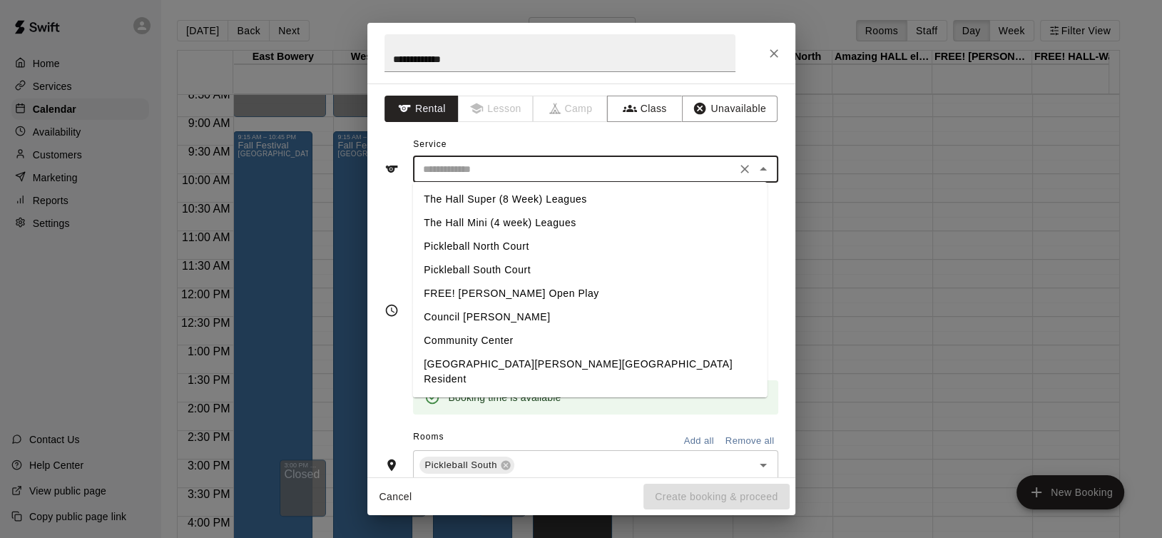
click at [497, 245] on li "Pickleball North Court" at bounding box center [589, 247] width 354 height 24
type input "**********"
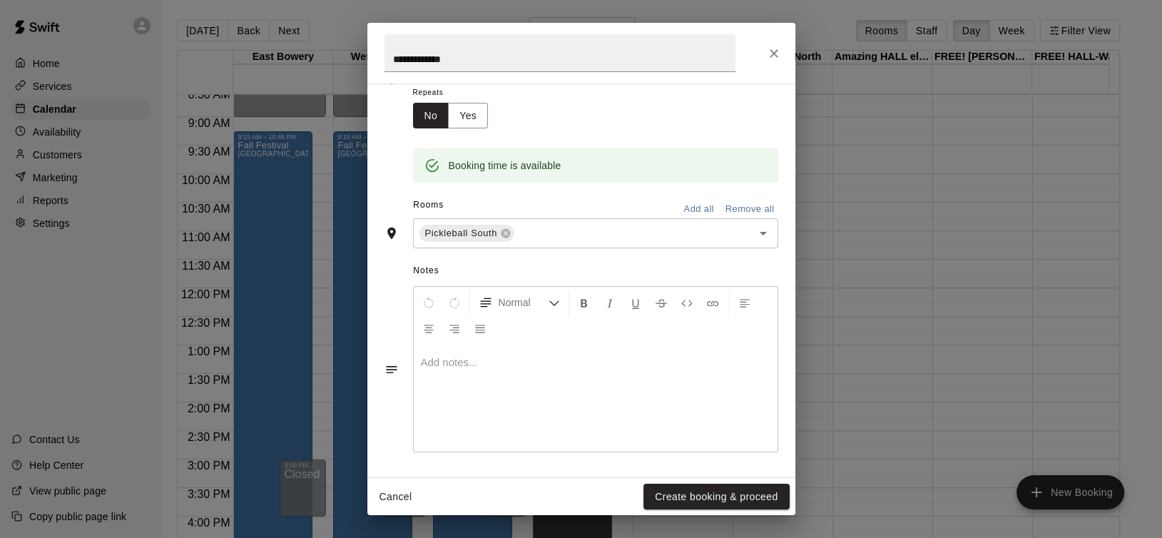
scroll to position [232, 0]
click at [558, 369] on div at bounding box center [596, 397] width 364 height 107
click at [730, 506] on button "Create booking & proceed" at bounding box center [715, 497] width 145 height 26
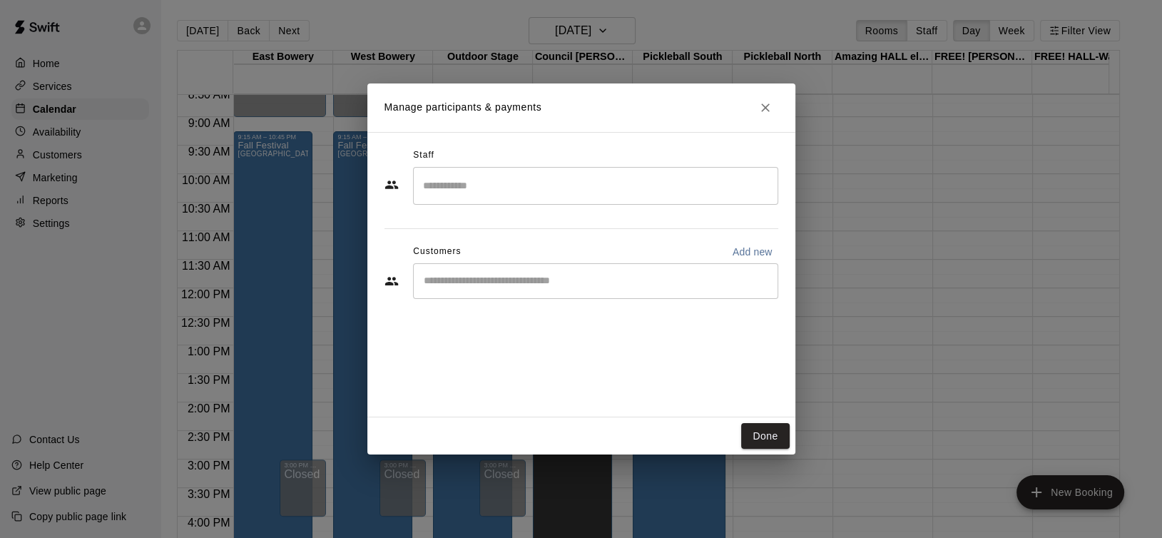
click at [490, 183] on input "Search staff" at bounding box center [595, 185] width 352 height 25
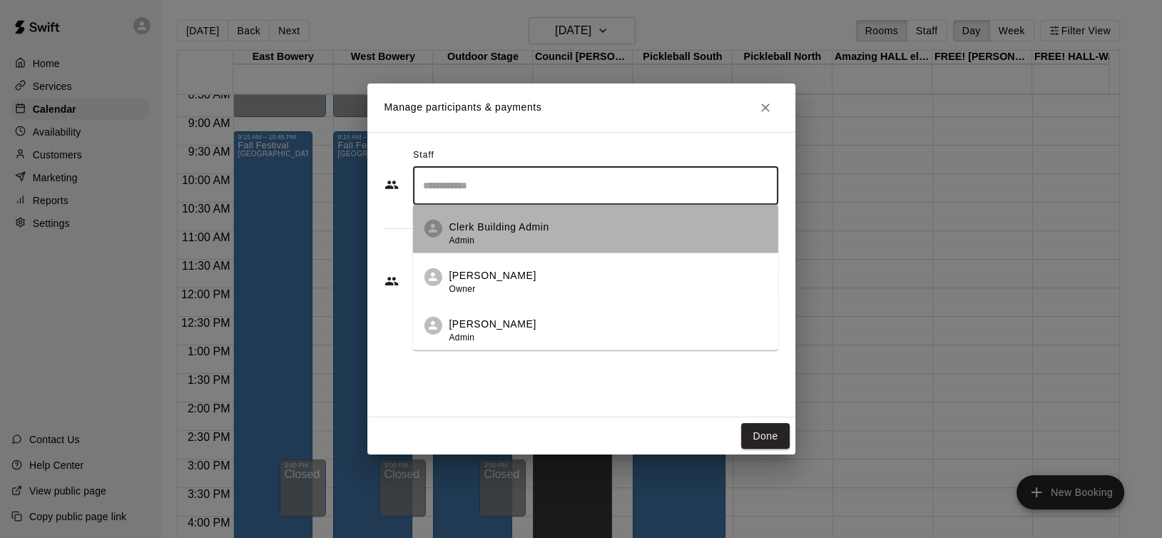
click at [487, 226] on p "Clerk Building Admin" at bounding box center [499, 227] width 100 height 15
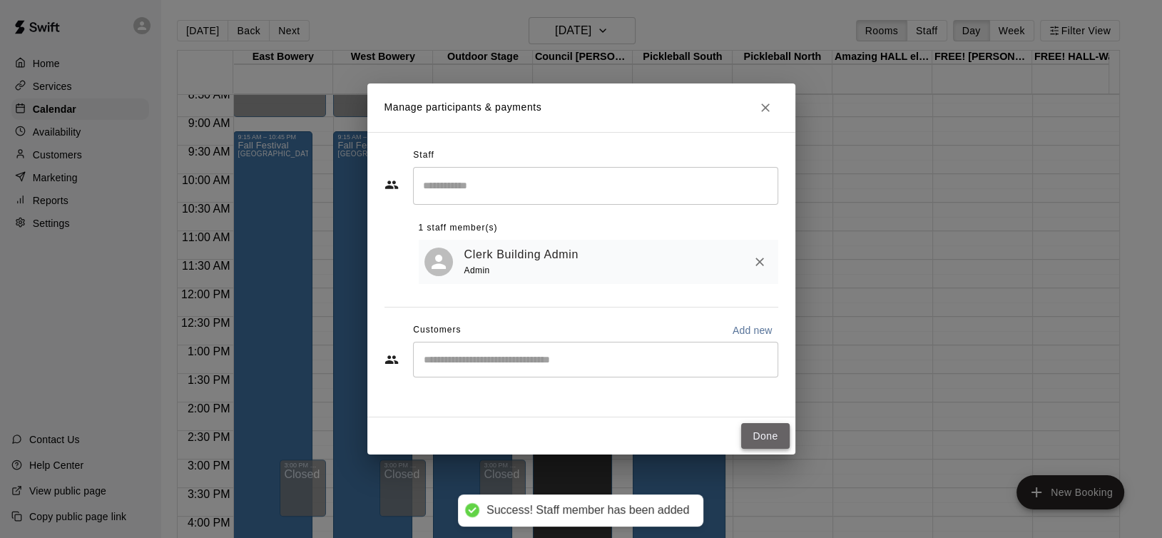
click at [763, 430] on button "Done" at bounding box center [765, 436] width 48 height 26
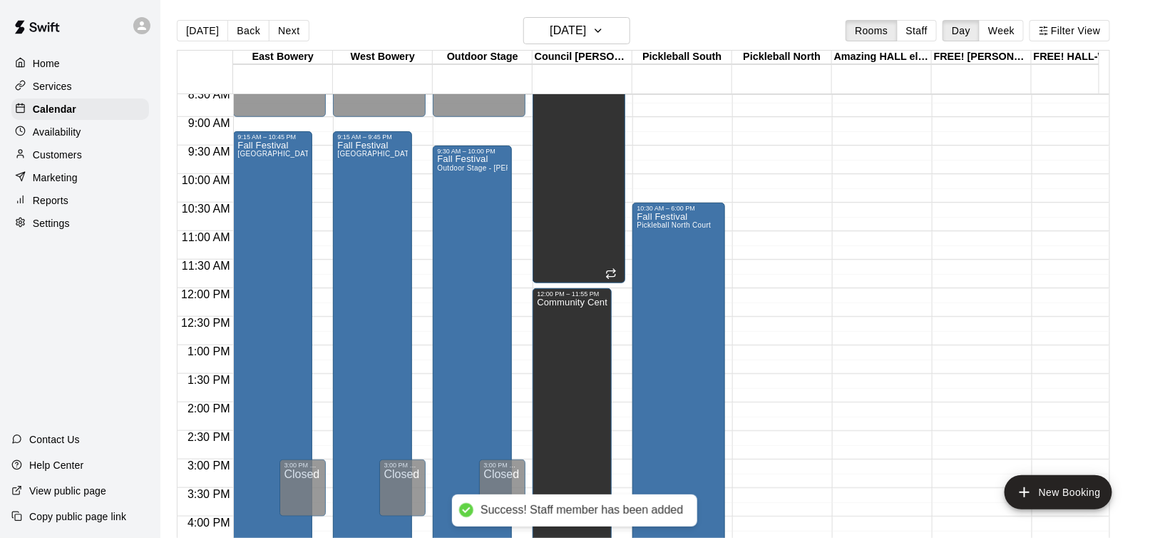
click at [769, 220] on div "12:00 AM – 5:00 AM Closed 10:00 PM – 11:59 PM Closed" at bounding box center [778, 287] width 93 height 1369
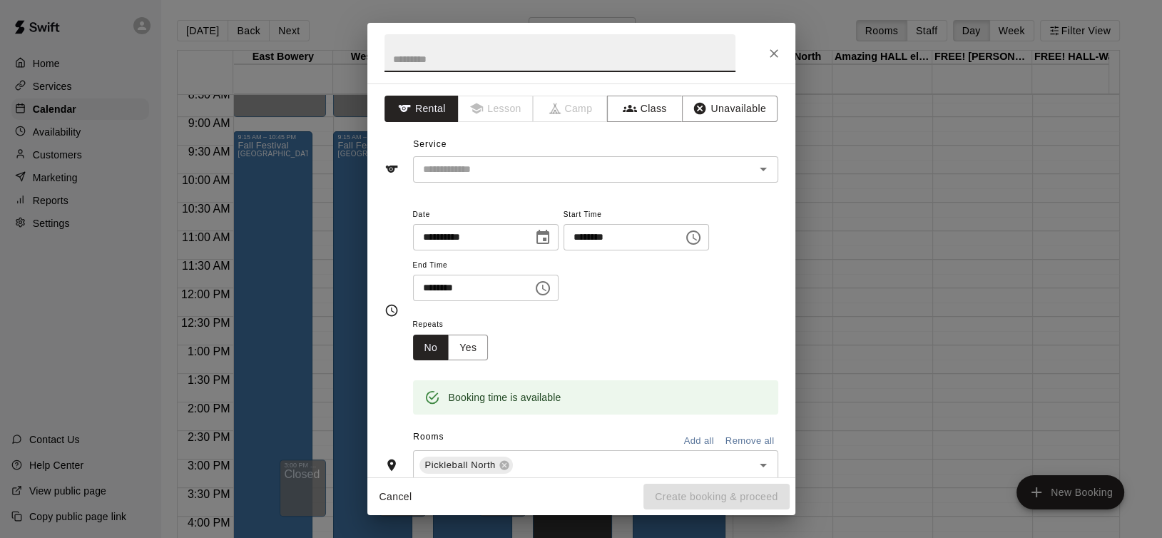
click at [702, 237] on icon "Choose time, selected time is 10:45 AM" at bounding box center [693, 237] width 17 height 17
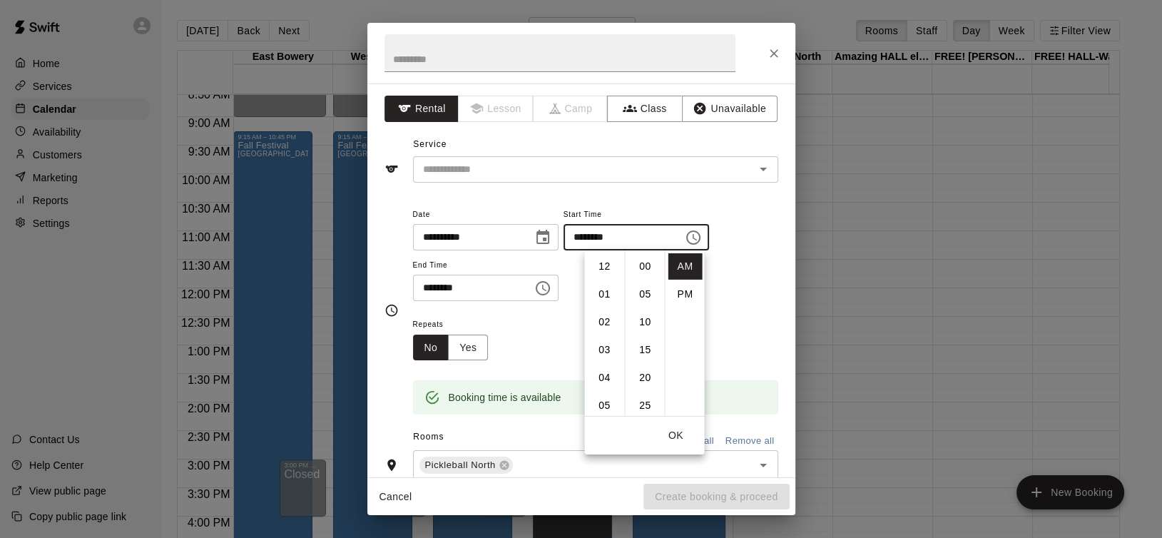
scroll to position [250, 0]
click at [603, 283] on li "11" at bounding box center [604, 295] width 34 height 26
click at [641, 272] on li "00" at bounding box center [645, 266] width 34 height 26
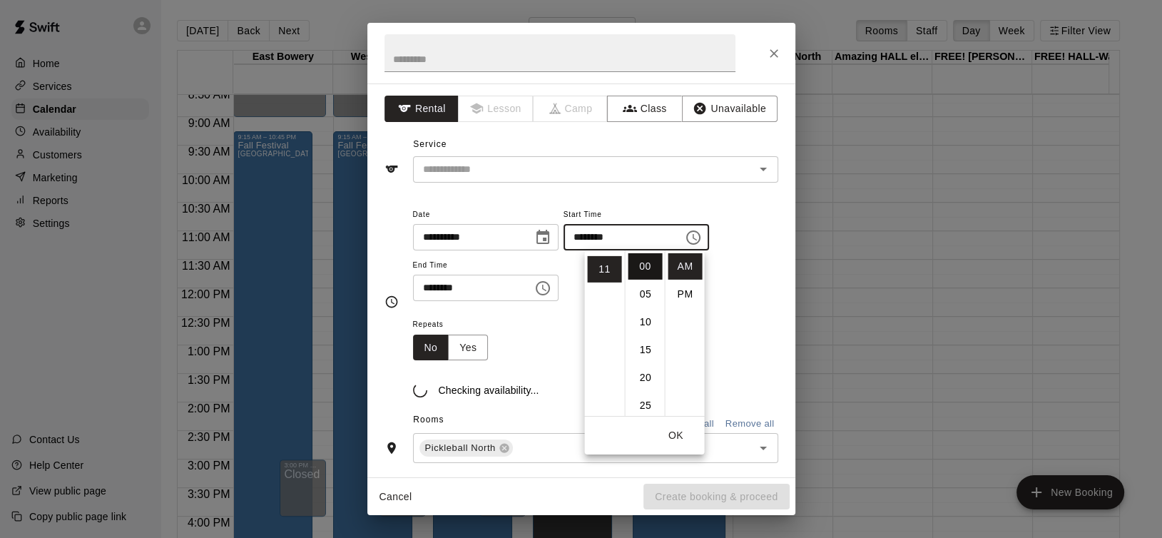
type input "********"
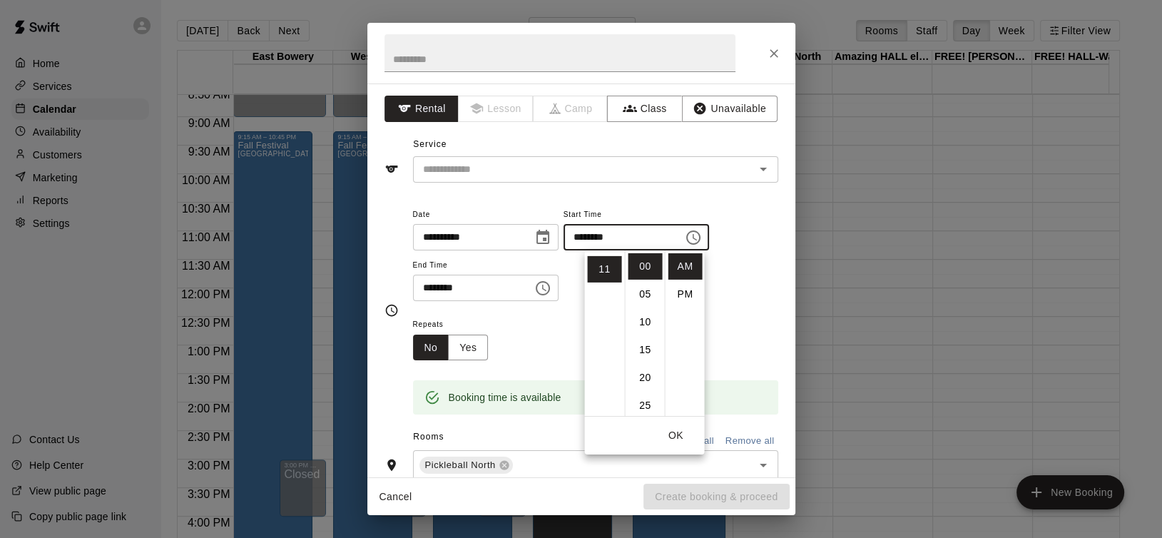
click at [523, 287] on input "********" at bounding box center [468, 288] width 110 height 26
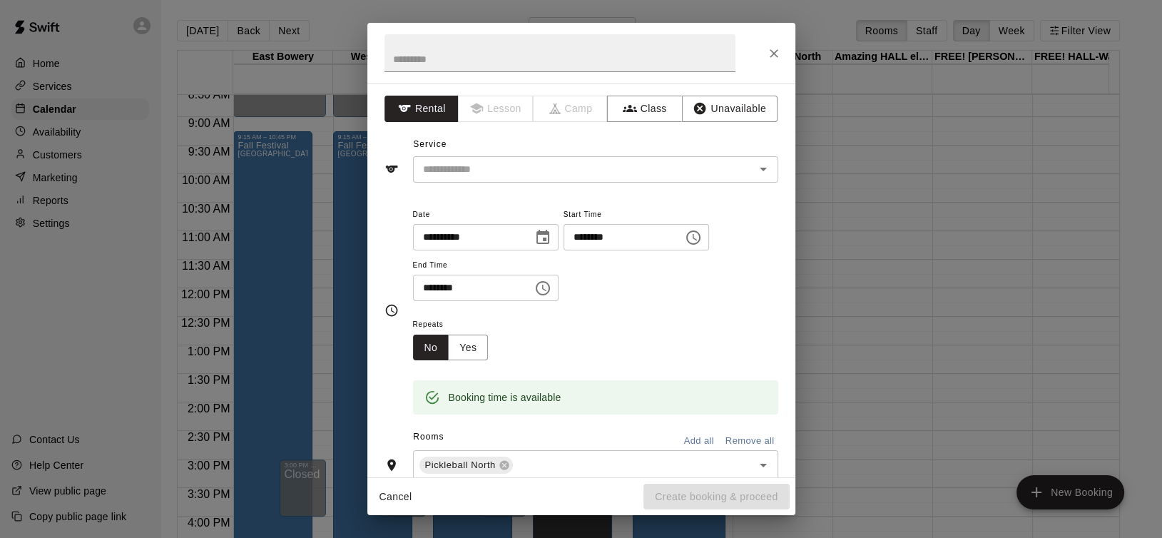
click at [551, 285] on icon "Choose time, selected time is 11:15 AM" at bounding box center [542, 288] width 17 height 17
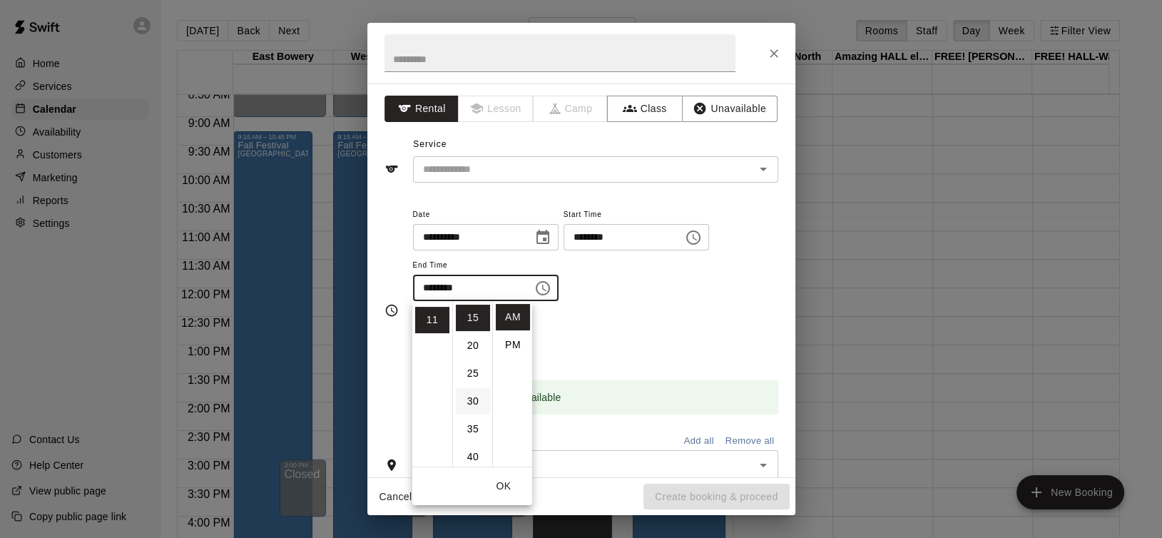
scroll to position [154, 0]
click at [513, 339] on li "PM" at bounding box center [513, 345] width 34 height 26
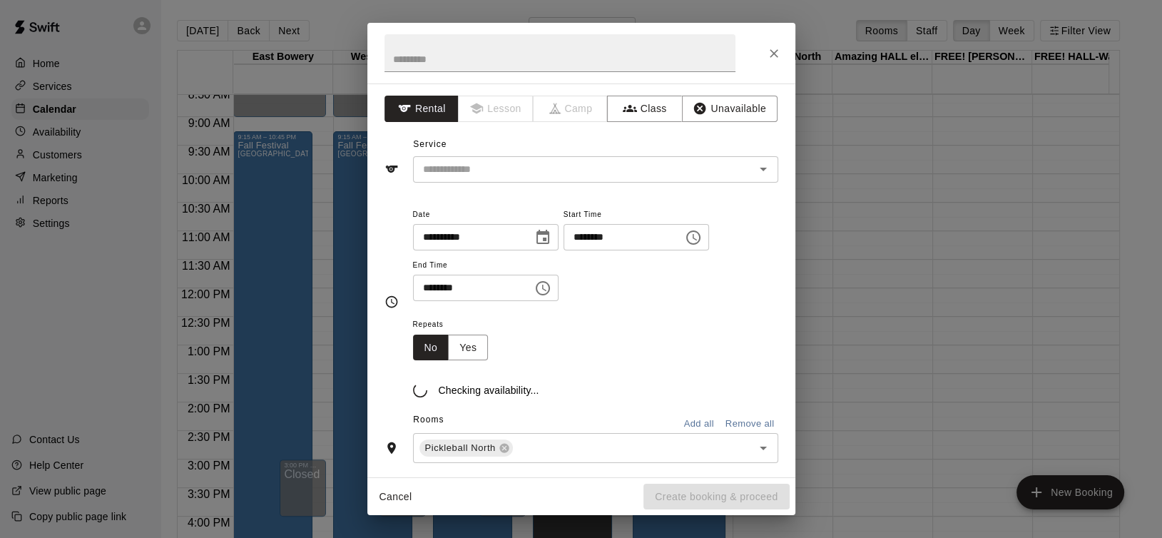
scroll to position [25, 0]
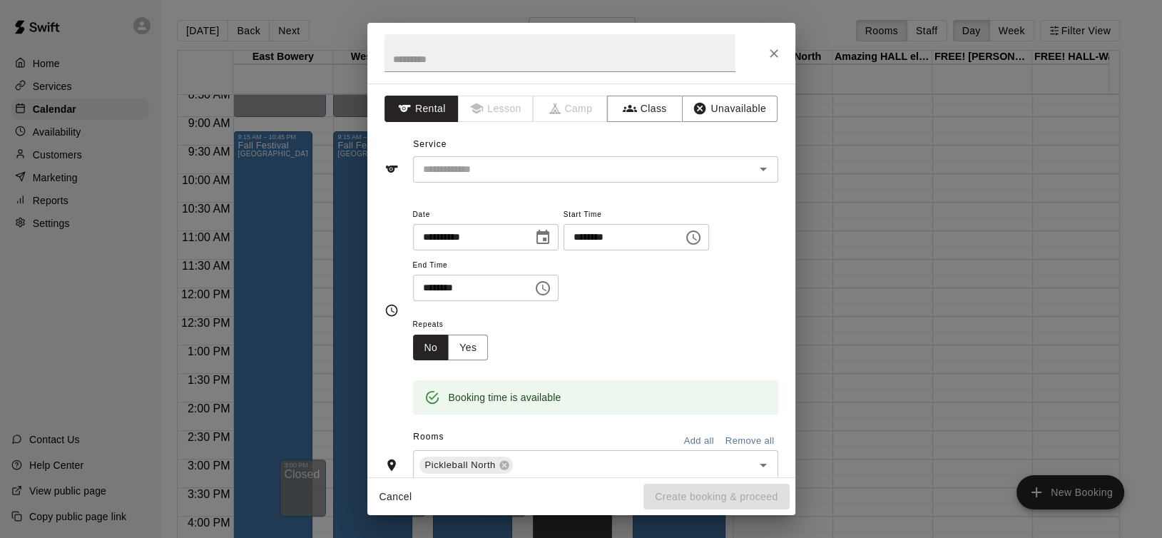
click at [551, 286] on icon "Choose time, selected time is 11:15 PM" at bounding box center [542, 288] width 17 height 17
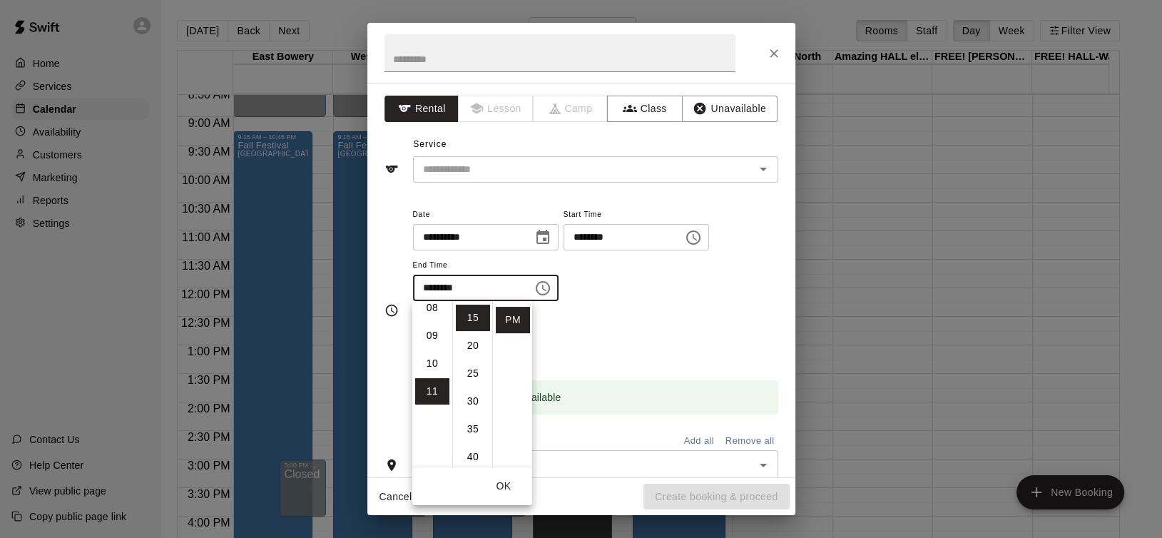
scroll to position [160, 0]
click at [429, 323] on li "06" at bounding box center [432, 323] width 34 height 26
click at [467, 319] on li "00" at bounding box center [473, 317] width 34 height 26
type input "********"
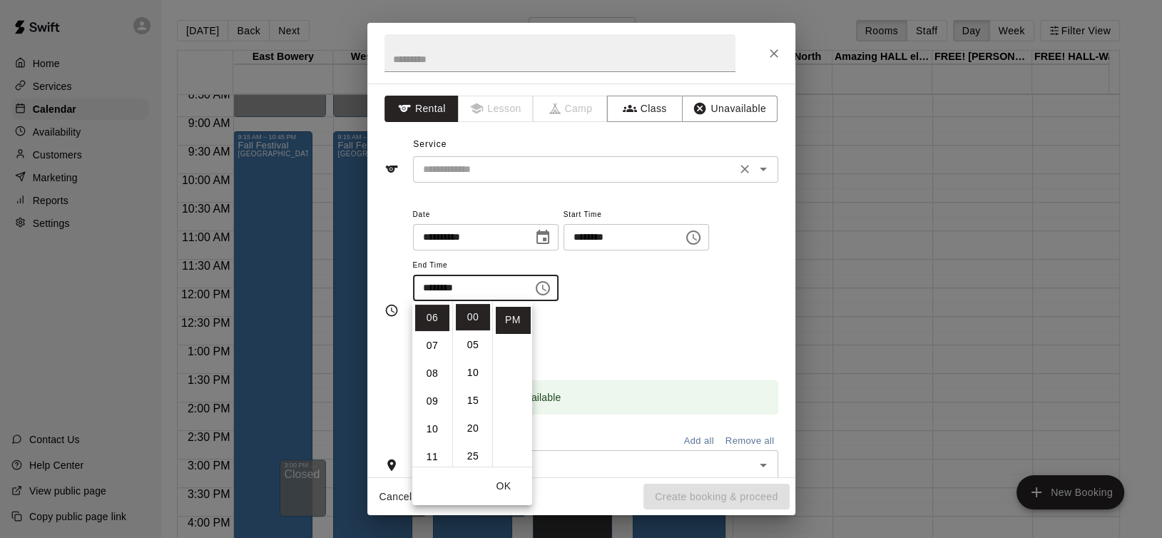
click at [498, 165] on input "text" at bounding box center [574, 169] width 314 height 18
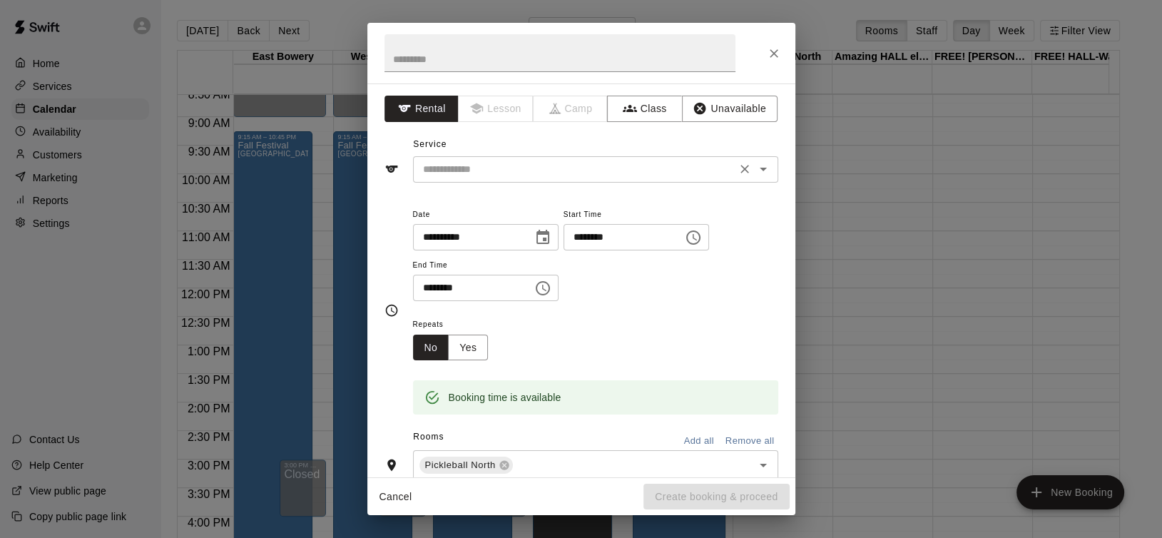
click at [498, 166] on input "text" at bounding box center [574, 169] width 314 height 18
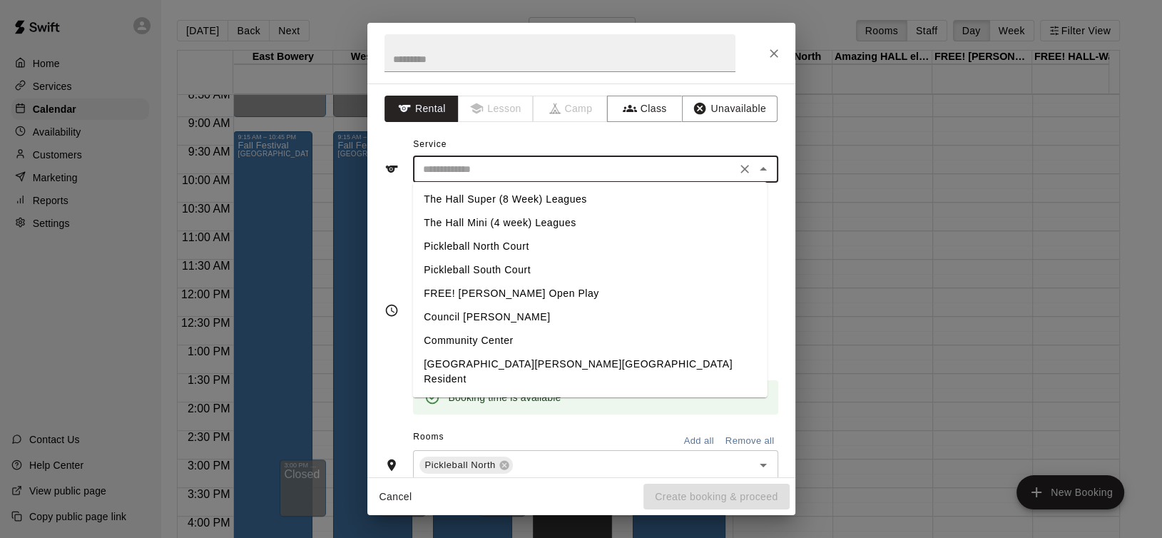
click at [503, 265] on li "Pickleball South Court" at bounding box center [589, 270] width 354 height 24
type input "**********"
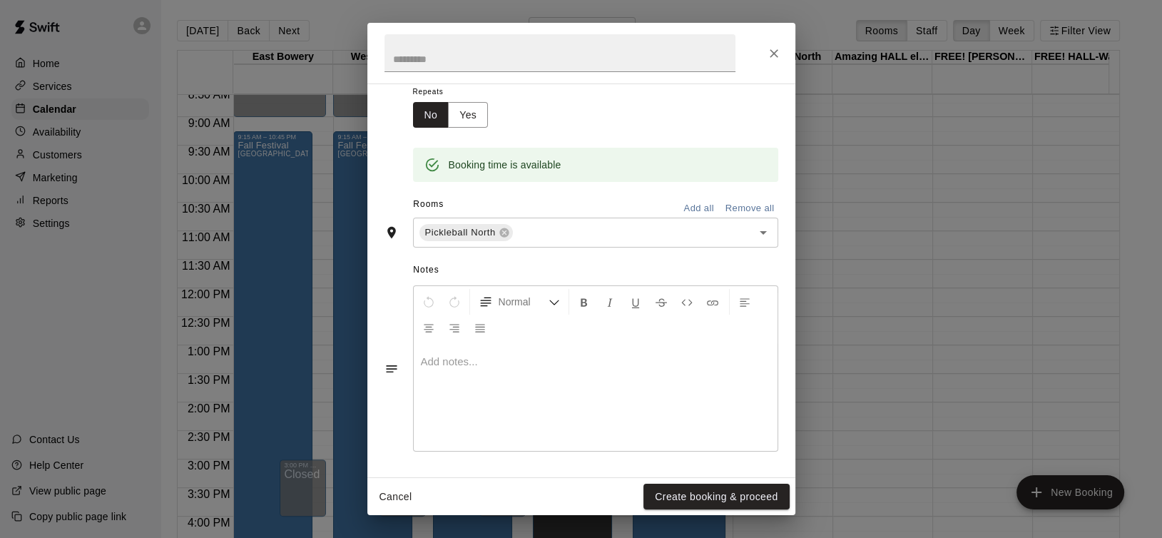
click at [531, 344] on div at bounding box center [596, 397] width 364 height 107
click at [685, 492] on button "Create booking & proceed" at bounding box center [715, 497] width 145 height 26
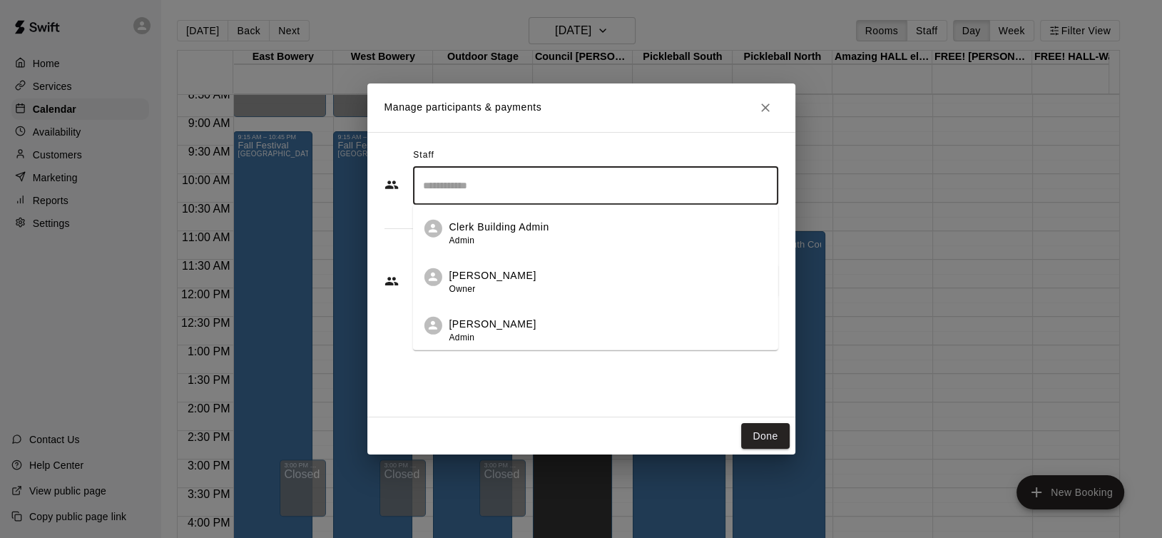
click at [534, 183] on input "Search staff" at bounding box center [595, 185] width 352 height 25
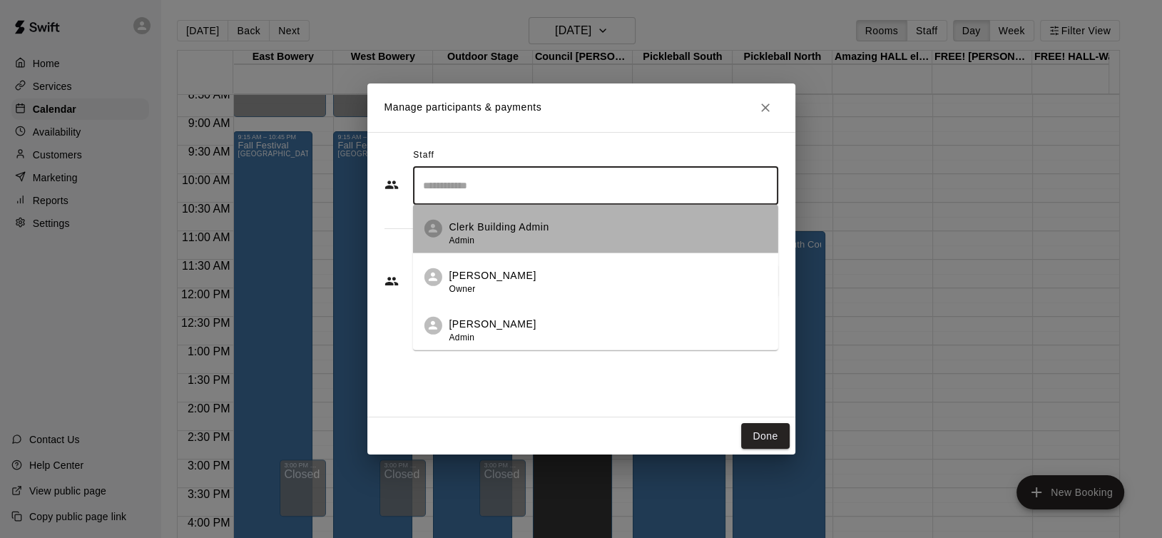
click at [543, 220] on p "Clerk Building Admin" at bounding box center [499, 227] width 100 height 15
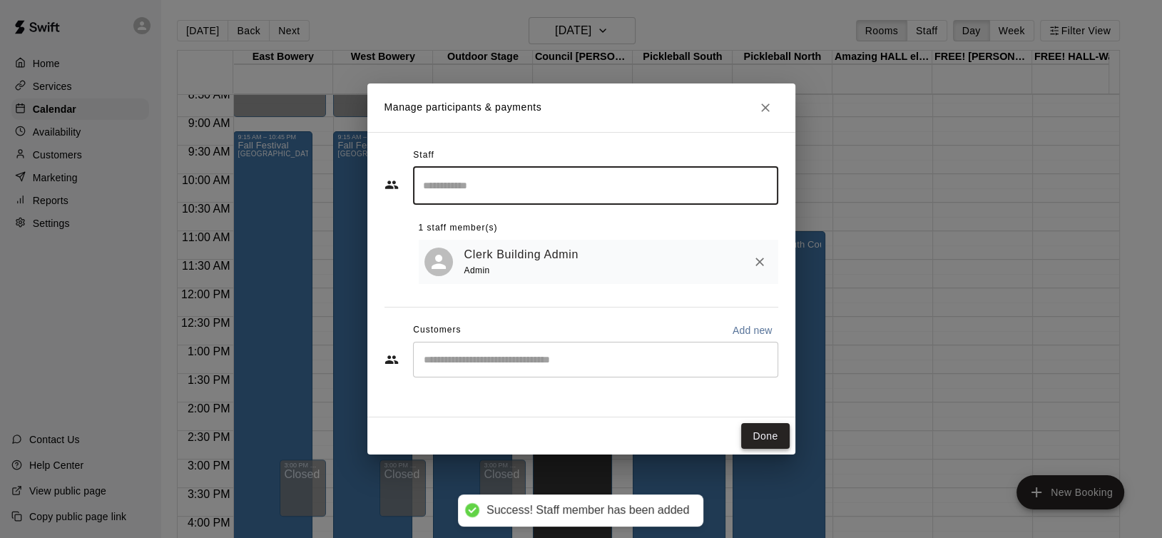
click at [764, 441] on button "Done" at bounding box center [765, 436] width 48 height 26
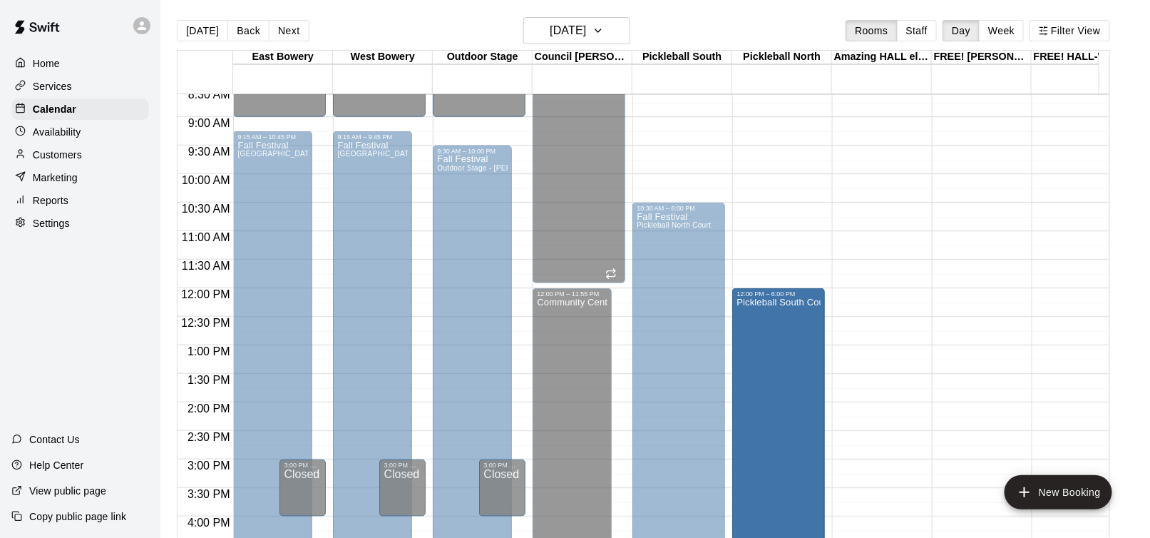
scroll to position [566, 0]
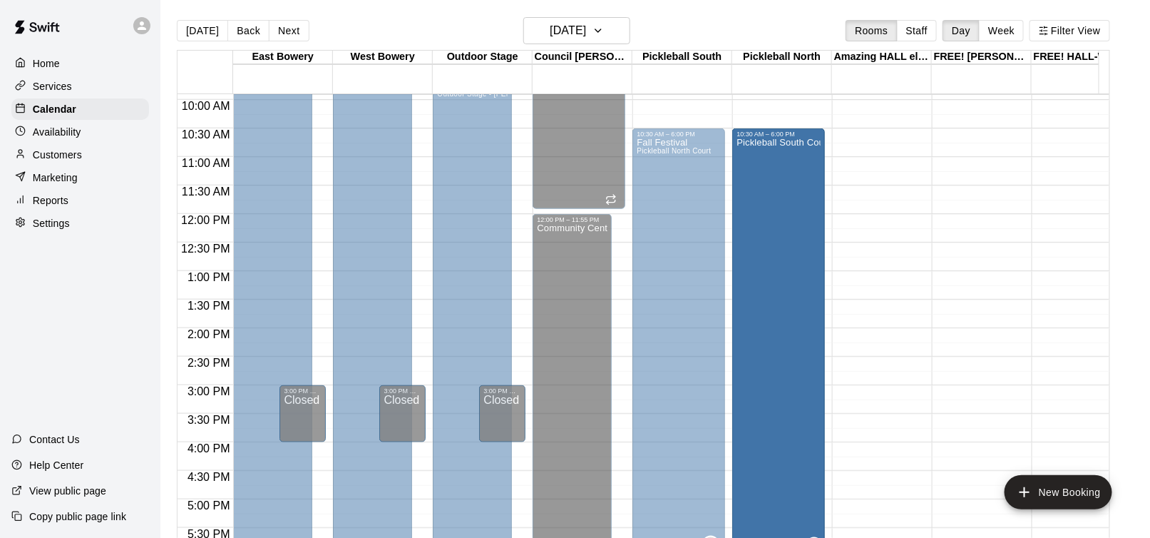
drag, startPoint x: 777, startPoint y: 231, endPoint x: 776, endPoint y: 133, distance: 97.7
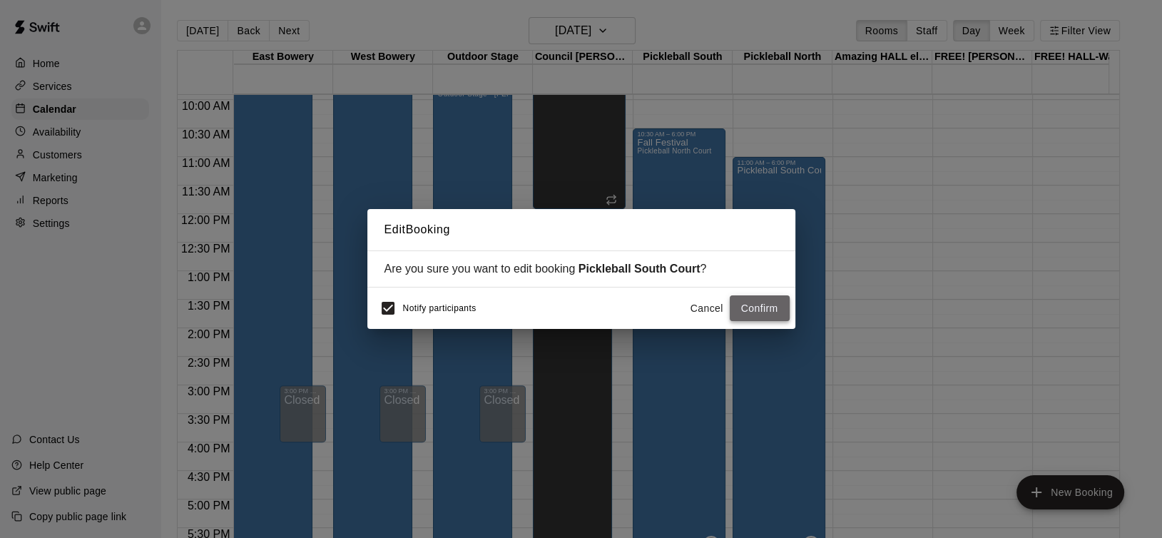
click at [755, 314] on button "Confirm" at bounding box center [760, 308] width 60 height 26
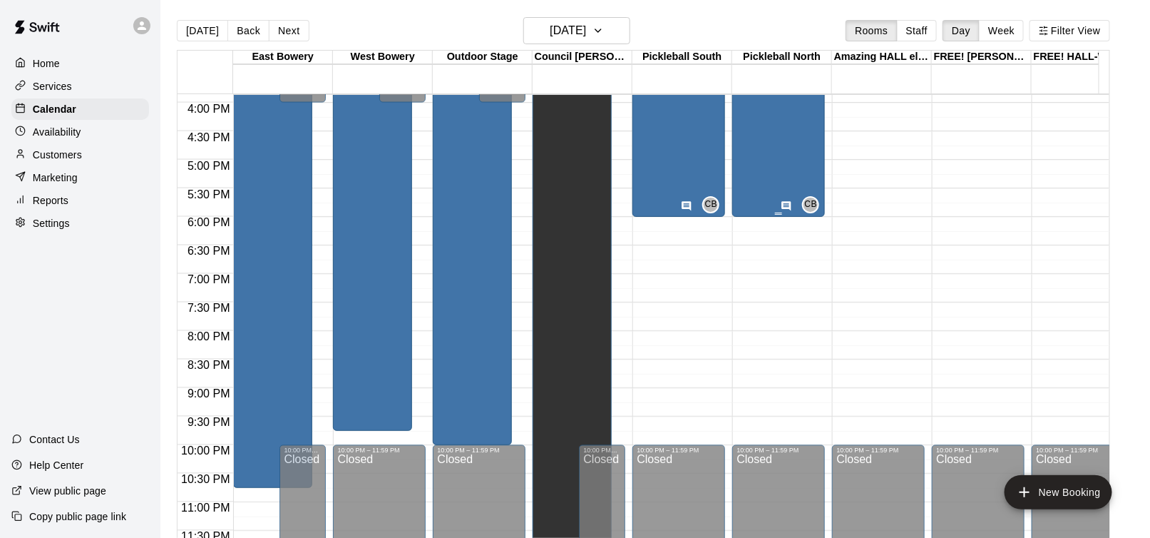
scroll to position [919, 0]
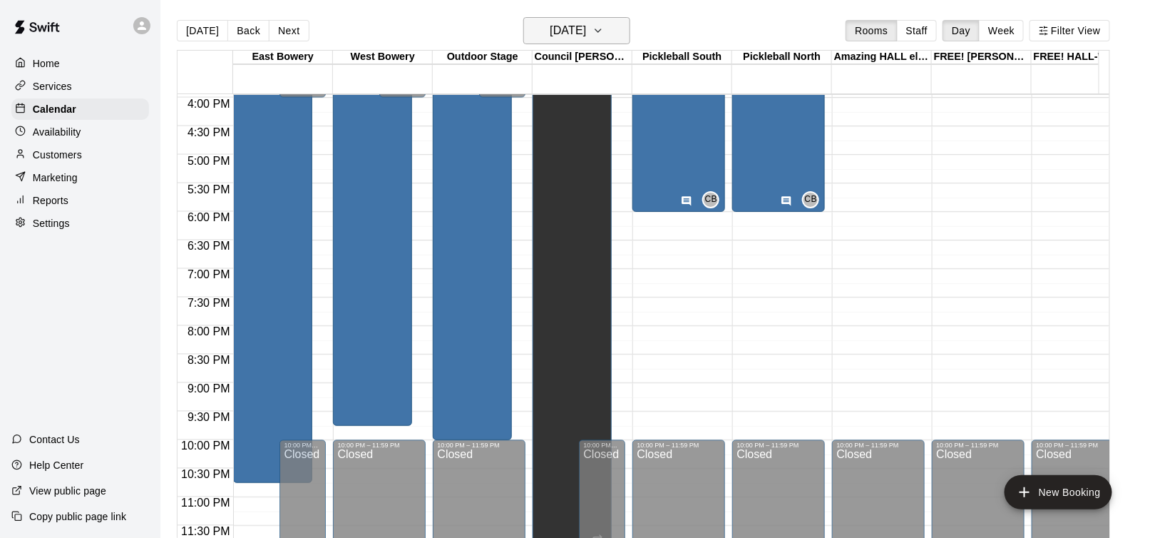
click at [604, 28] on icon "button" at bounding box center [598, 30] width 11 height 17
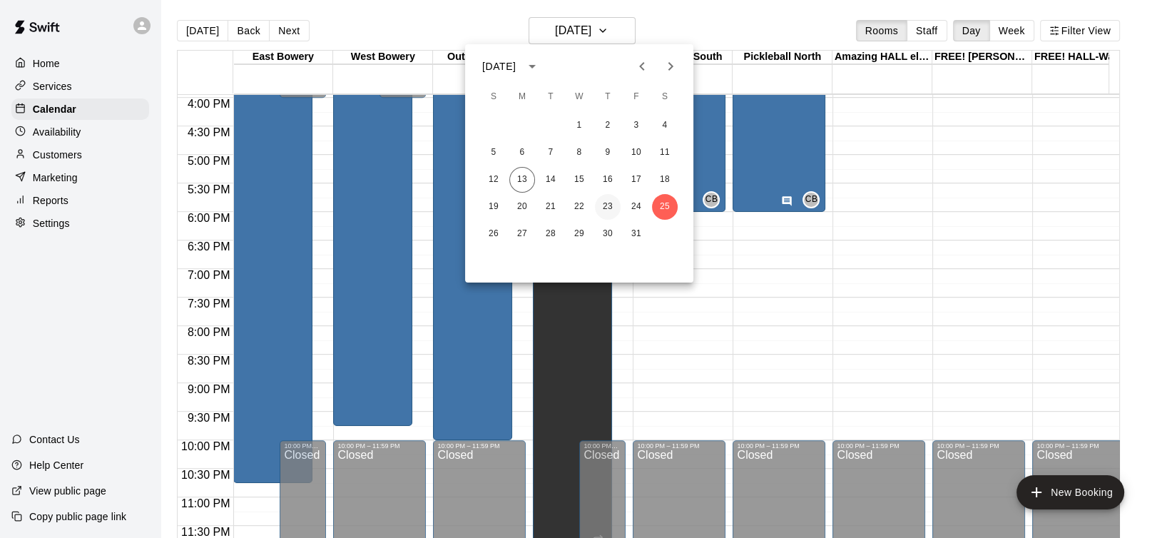
click at [604, 201] on button "23" at bounding box center [608, 207] width 26 height 26
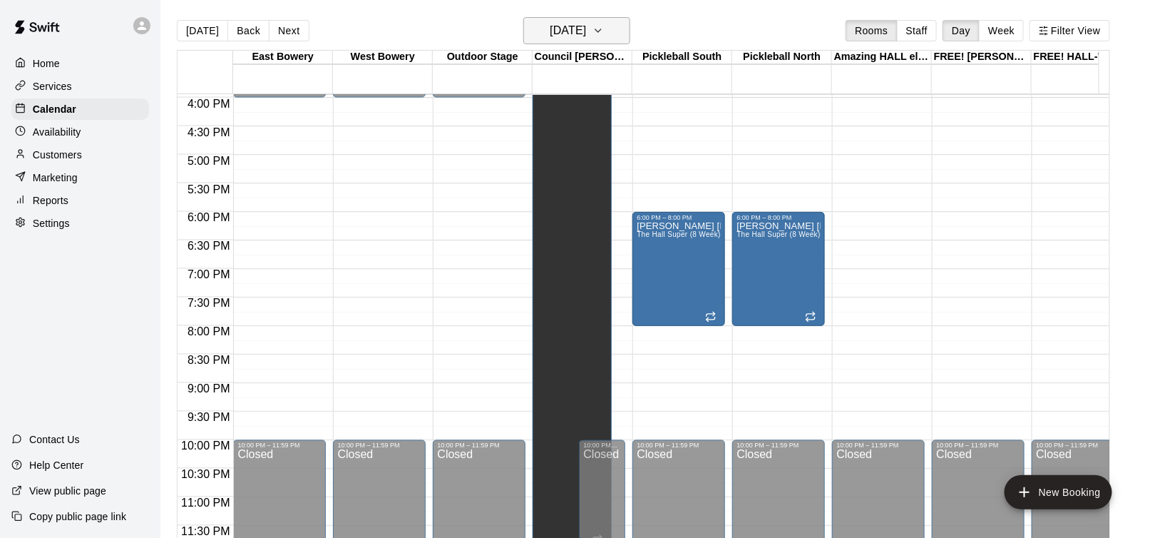
click at [601, 31] on icon "button" at bounding box center [598, 30] width 6 height 3
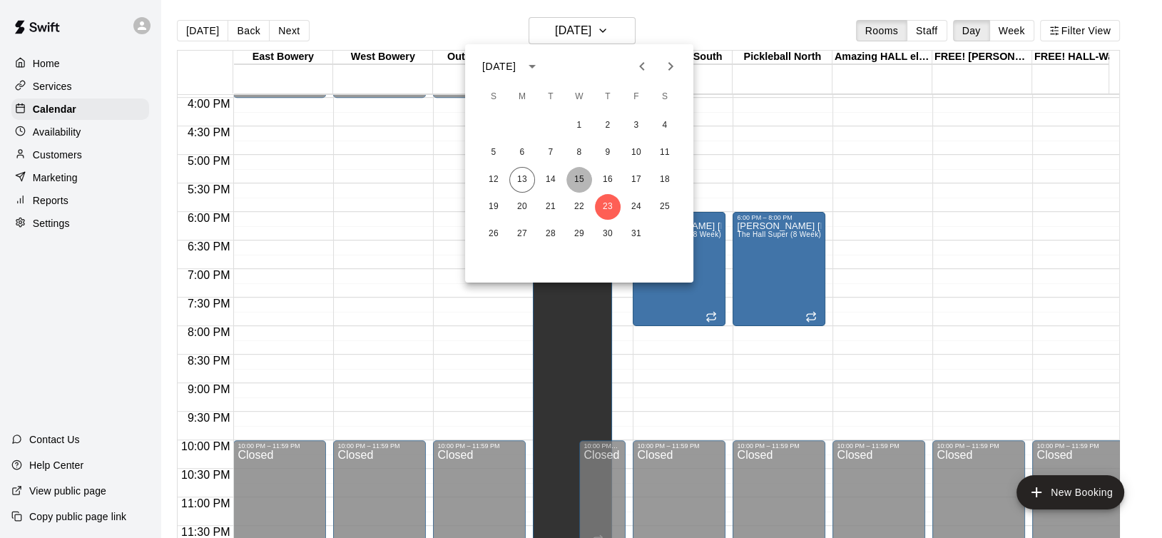
click at [587, 180] on button "15" at bounding box center [579, 180] width 26 height 26
